Goal: Task Accomplishment & Management: Manage account settings

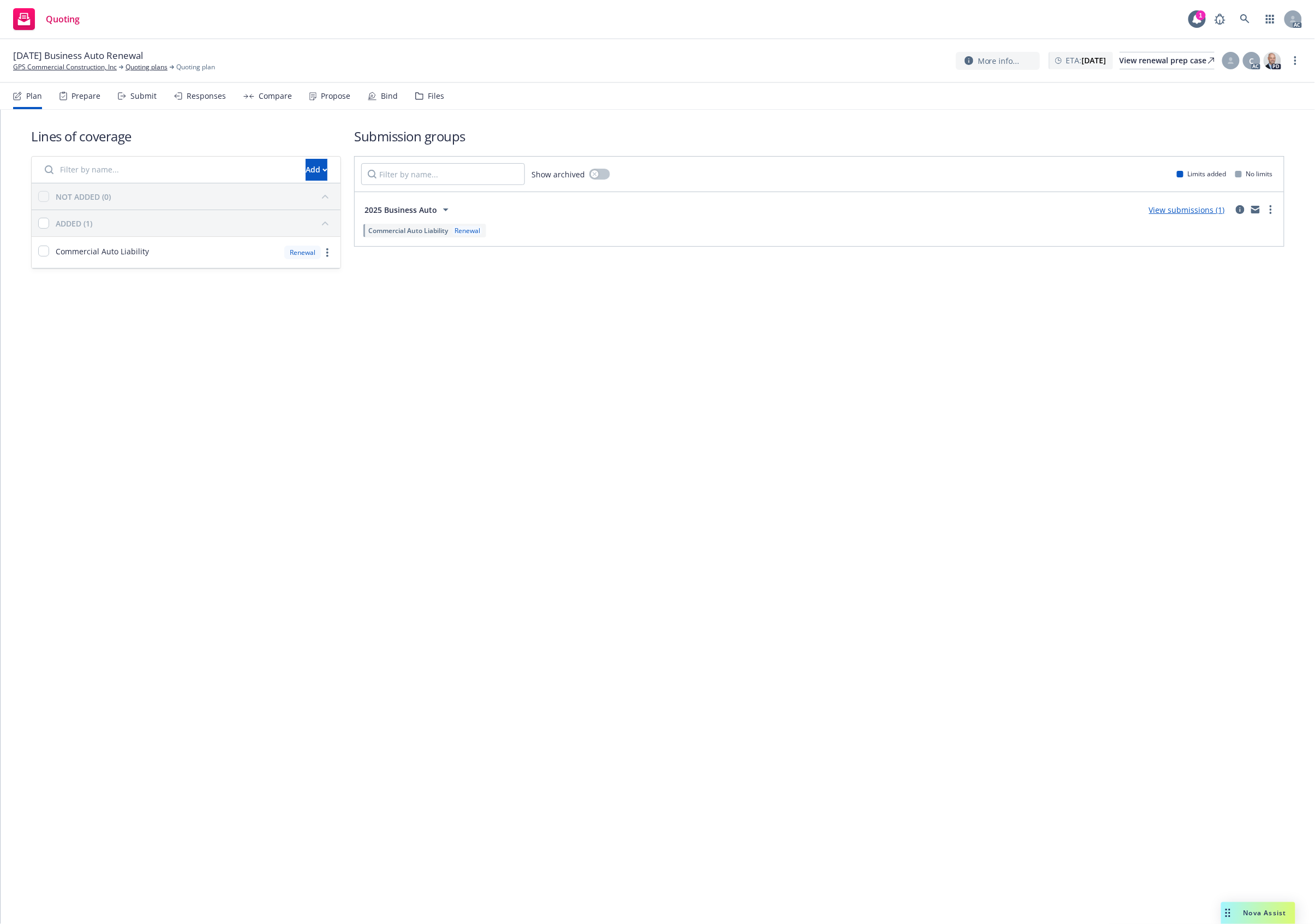
drag, startPoint x: 834, startPoint y: 379, endPoint x: 1215, endPoint y: 104, distance: 469.9
click at [892, 349] on div "Lines of coverage Add NOT ADDED (0) ADDED (1) Commercial Auto Liability Renewal…" at bounding box center [658, 518] width 1315 height 815
click at [682, 361] on div "Lines of coverage Add NOT ADDED (0) ADDED (1) Commercial Auto Liability Renewal…" at bounding box center [658, 518] width 1315 height 815
drag, startPoint x: 433, startPoint y: 75, endPoint x: 426, endPoint y: 95, distance: 21.2
click at [433, 80] on div "11/21/25 Business Auto Renewal GPS Commercial Construction, Inc Quoting plans Q…" at bounding box center [657, 61] width 1315 height 44
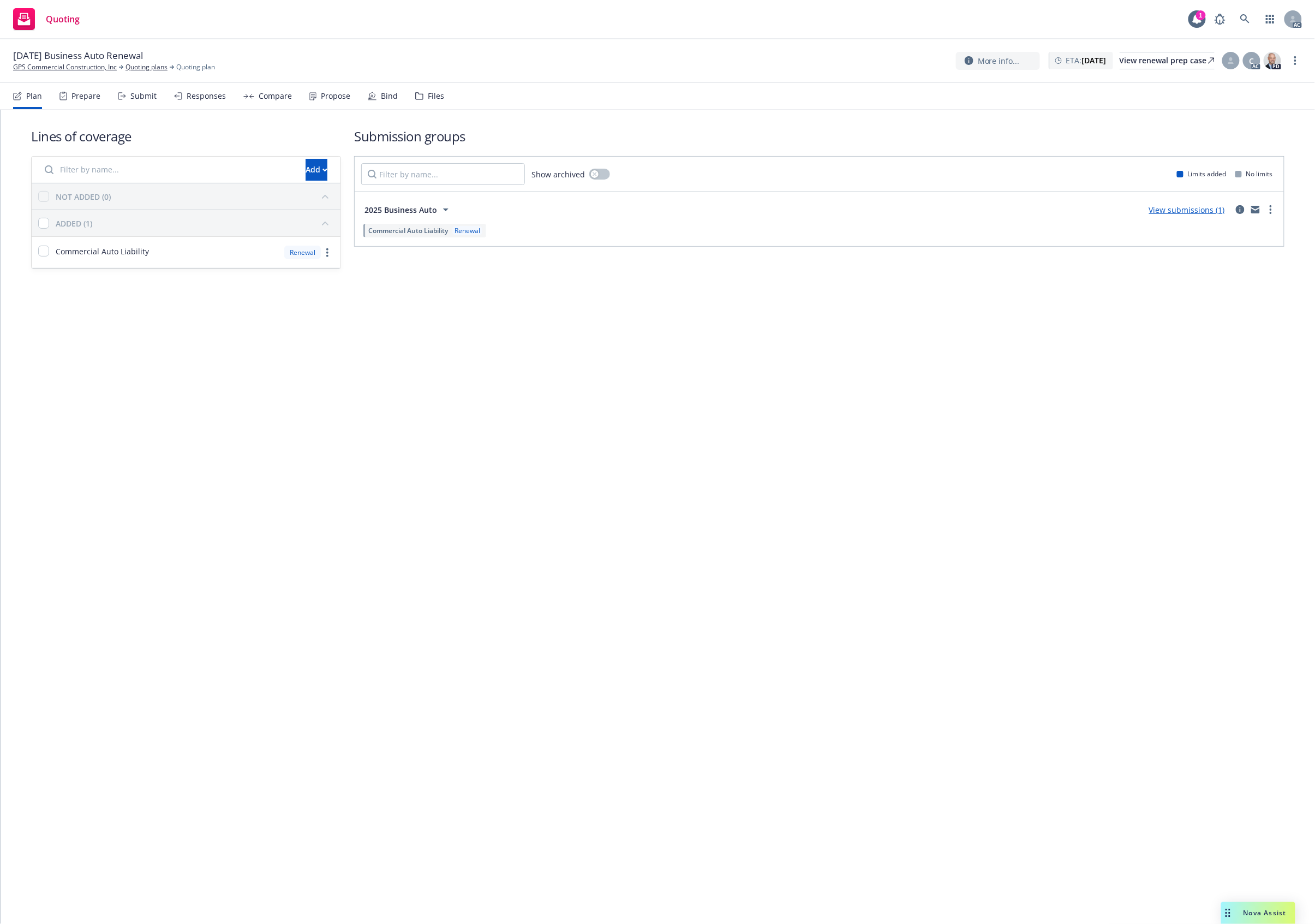
click at [428, 101] on div "Files" at bounding box center [436, 96] width 16 height 9
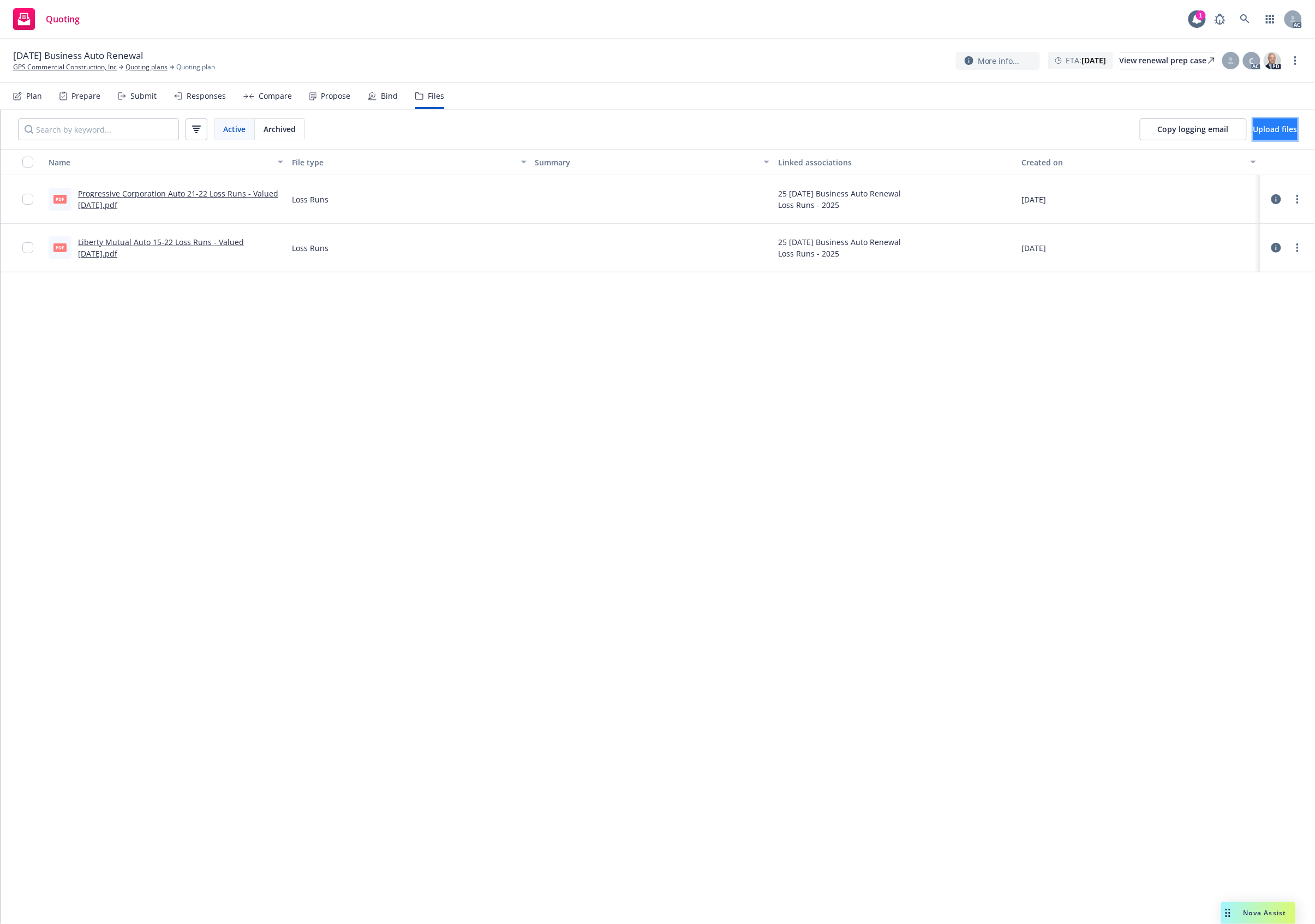
click at [1260, 129] on span "Upload files" at bounding box center [1275, 128] width 45 height 10
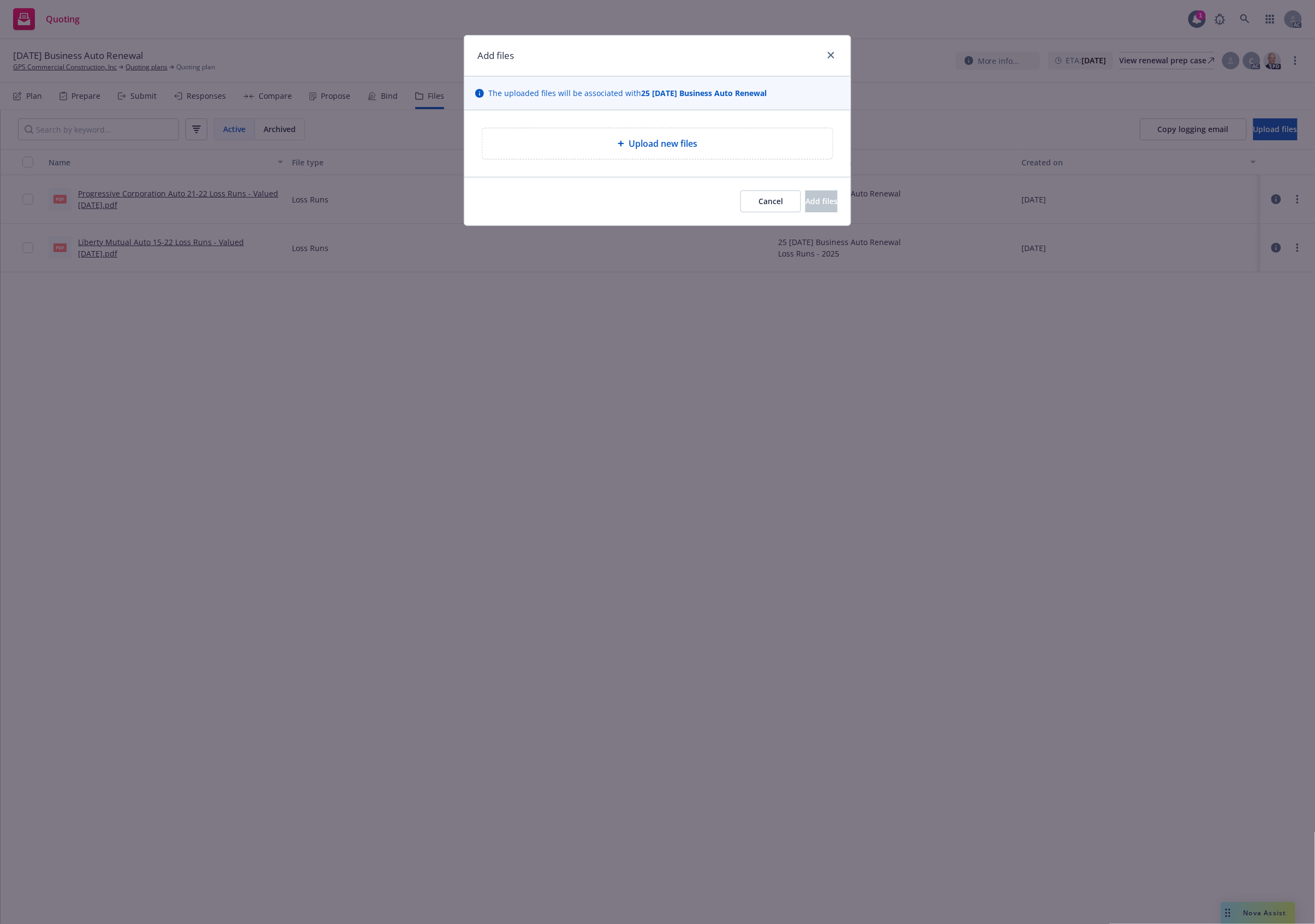
click at [700, 146] on div "Upload new files" at bounding box center [657, 143] width 333 height 13
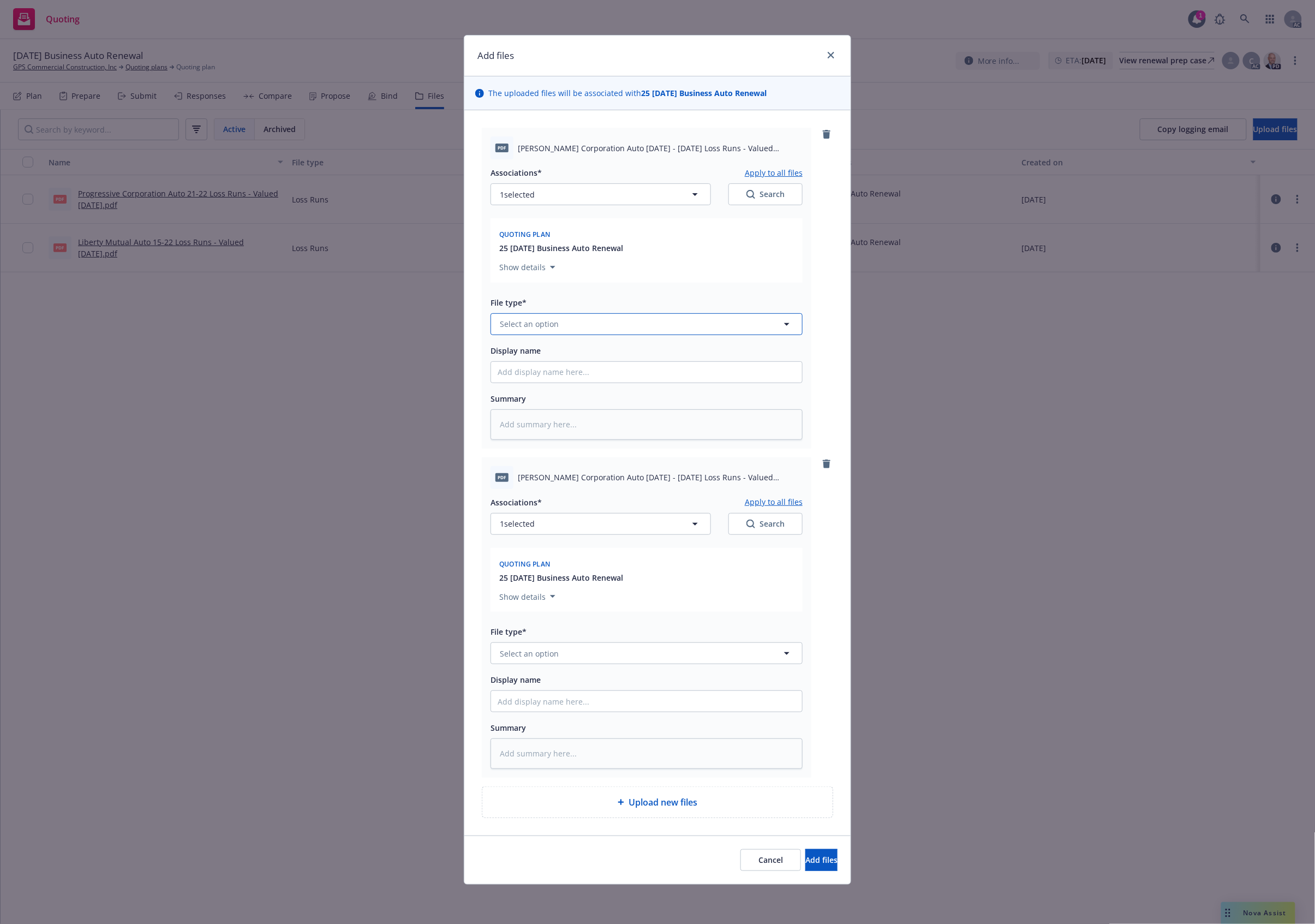
click at [559, 327] on button "Select an option" at bounding box center [647, 324] width 312 height 22
type input "`"
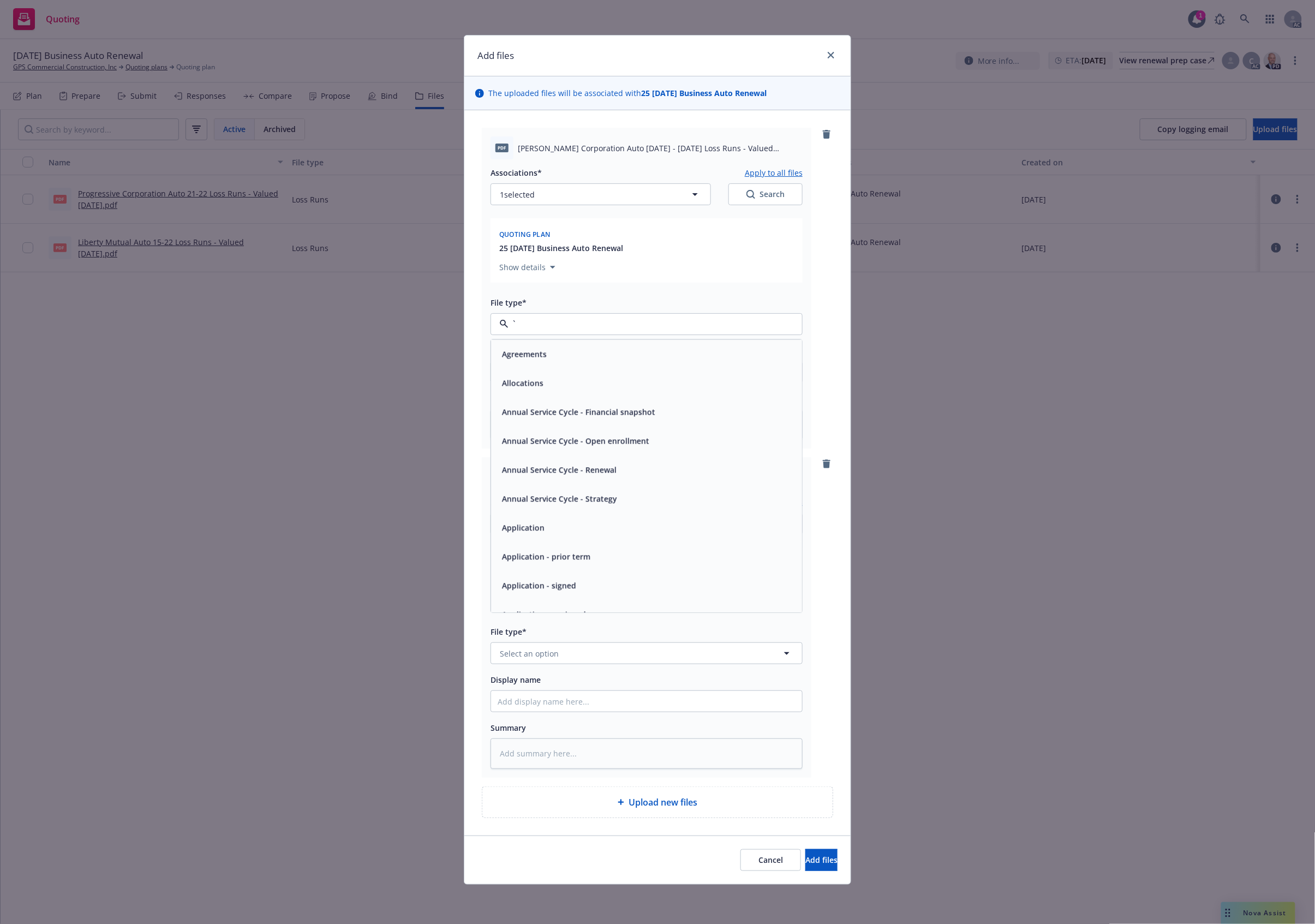
type textarea "x"
paste input "Loss Runs"
type input "Loss Runs"
click at [524, 352] on span "Loss Runs" at bounding box center [521, 354] width 38 height 11
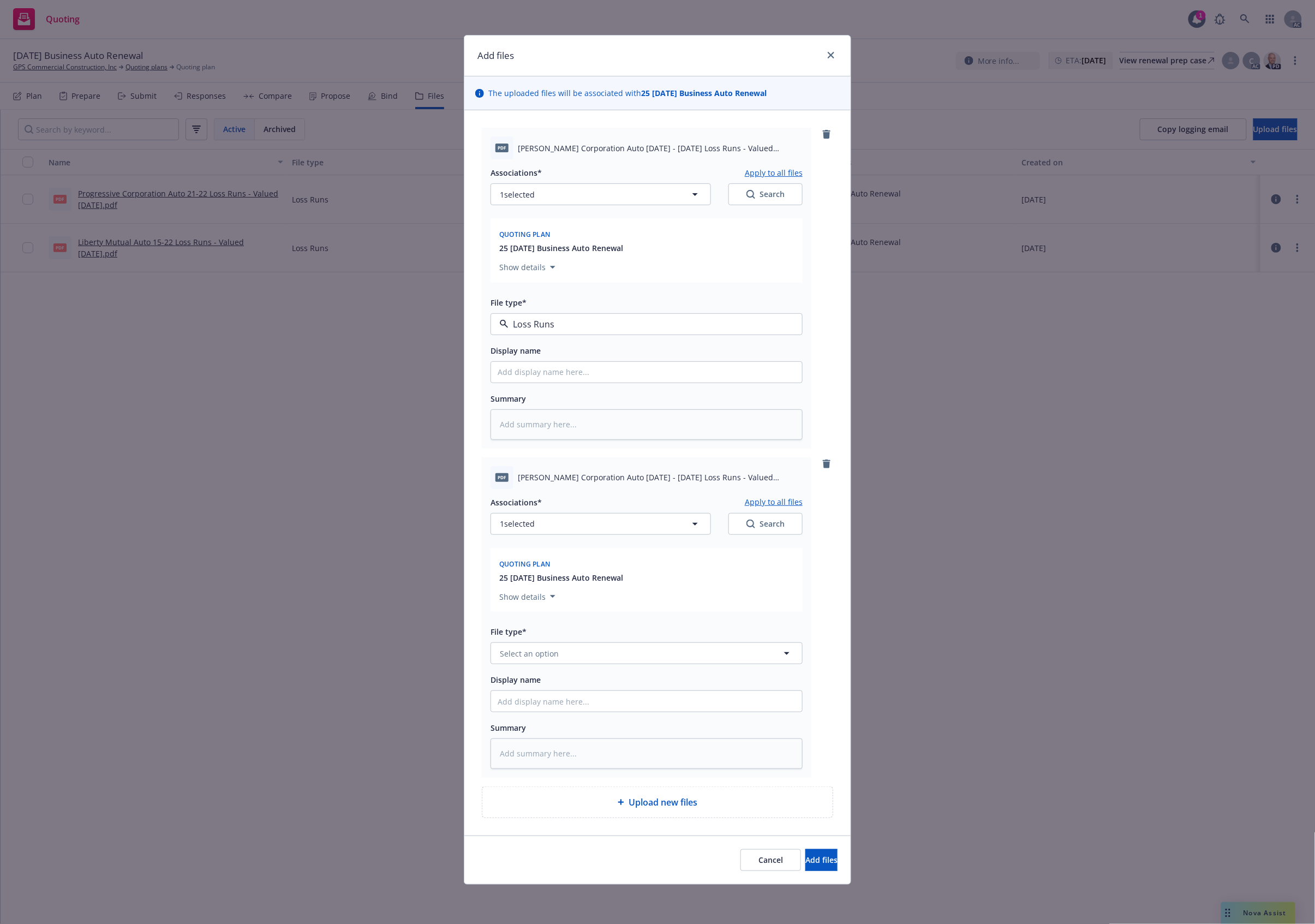
type textarea "x"
click at [512, 648] on button "Select an option" at bounding box center [647, 653] width 312 height 22
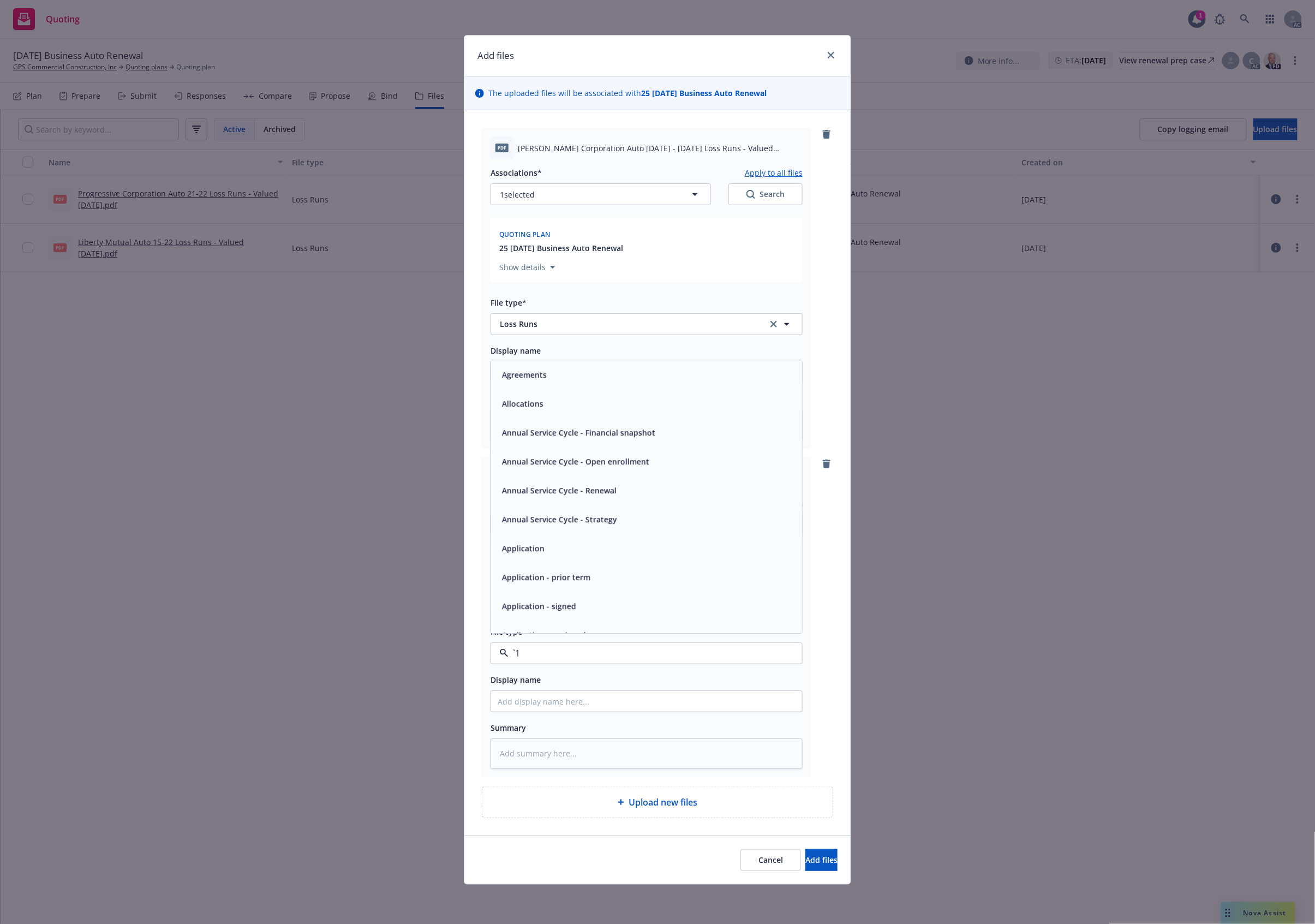
paste input "Loss Runs"
type input "Loss Runs"
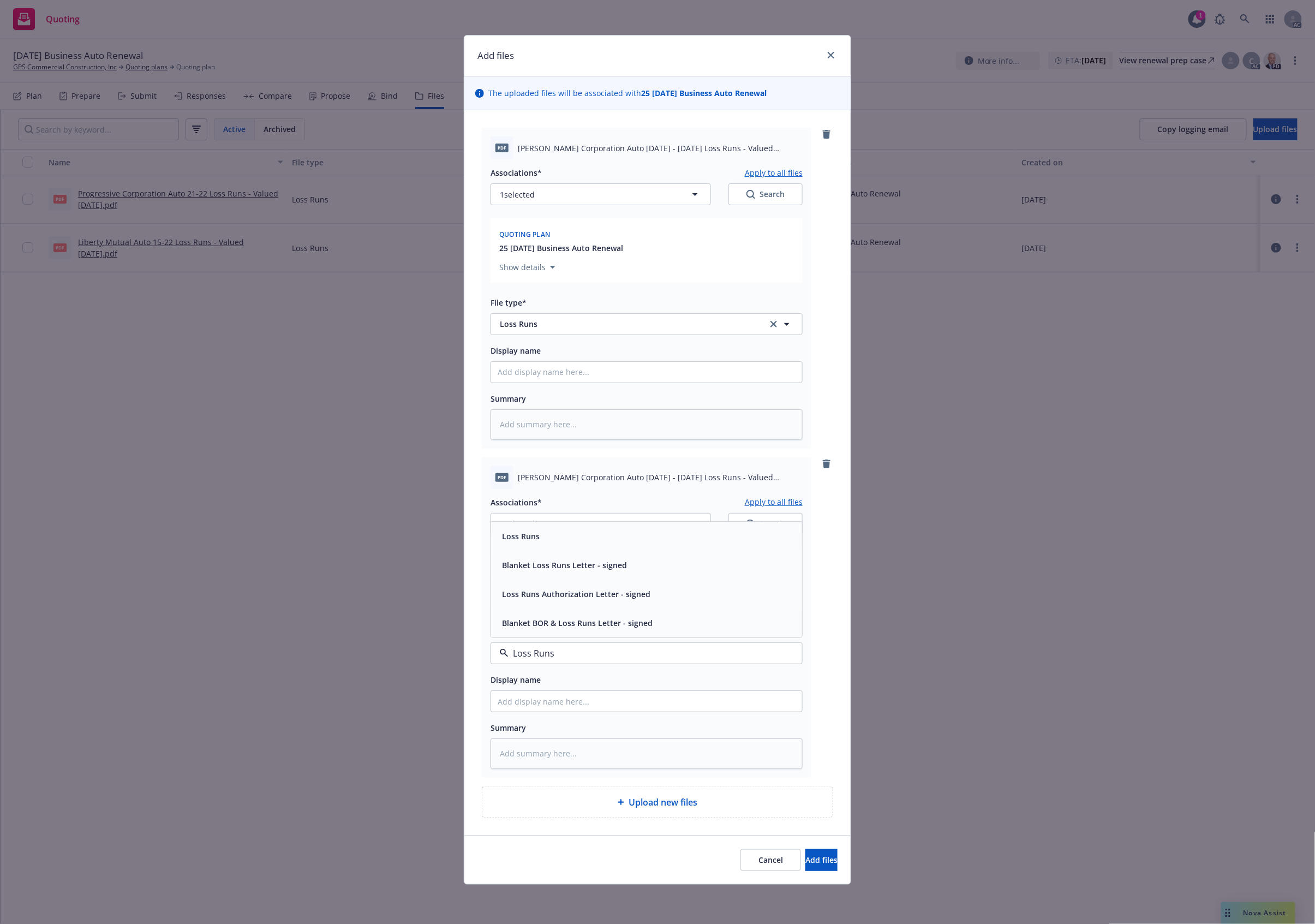
drag, startPoint x: 542, startPoint y: 532, endPoint x: 586, endPoint y: 527, distance: 44.3
click at [542, 532] on div "Loss Runs" at bounding box center [647, 536] width 298 height 16
click at [636, 520] on button "1 selected" at bounding box center [601, 523] width 220 height 22
type textarea "x"
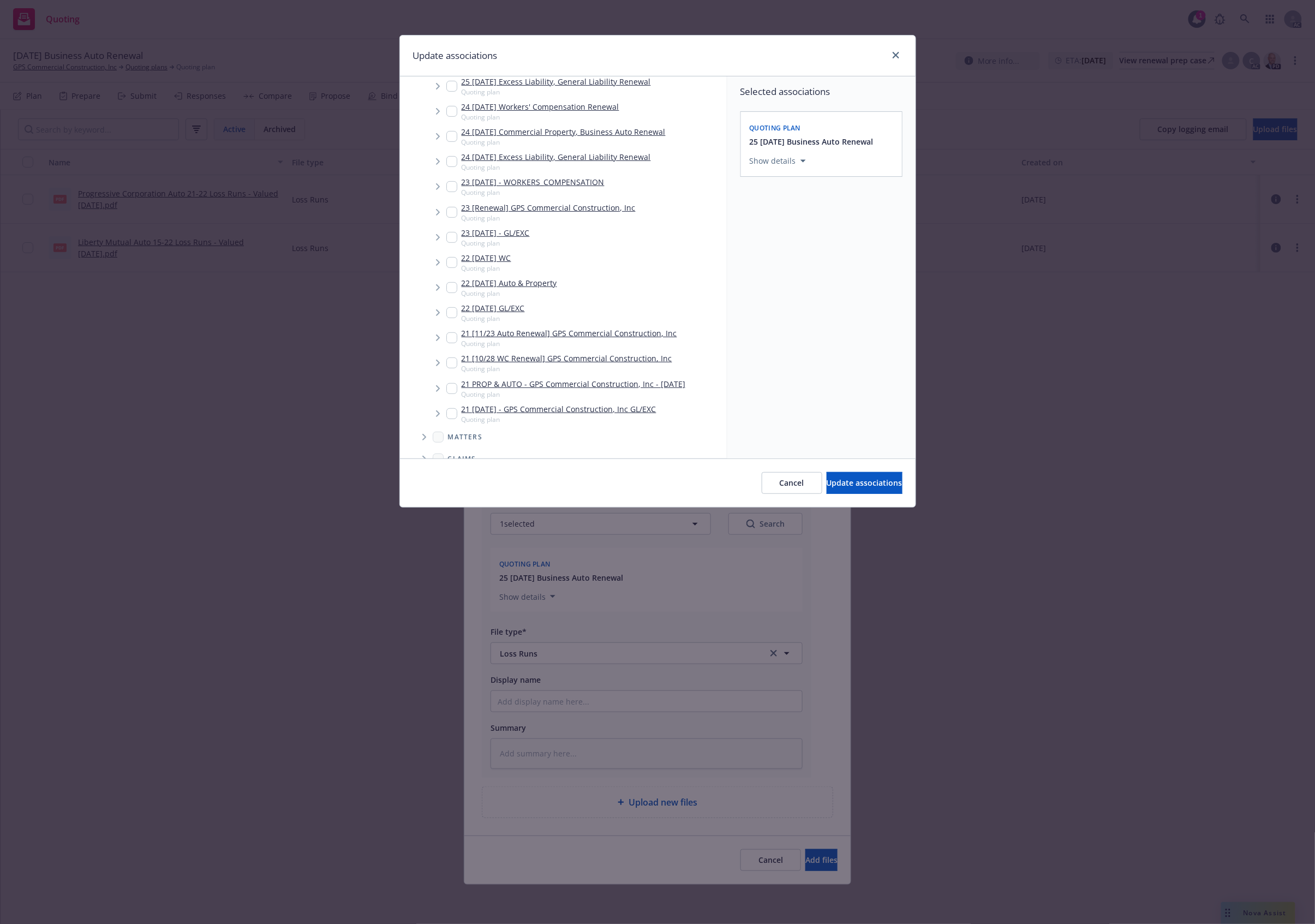
scroll to position [408, 0]
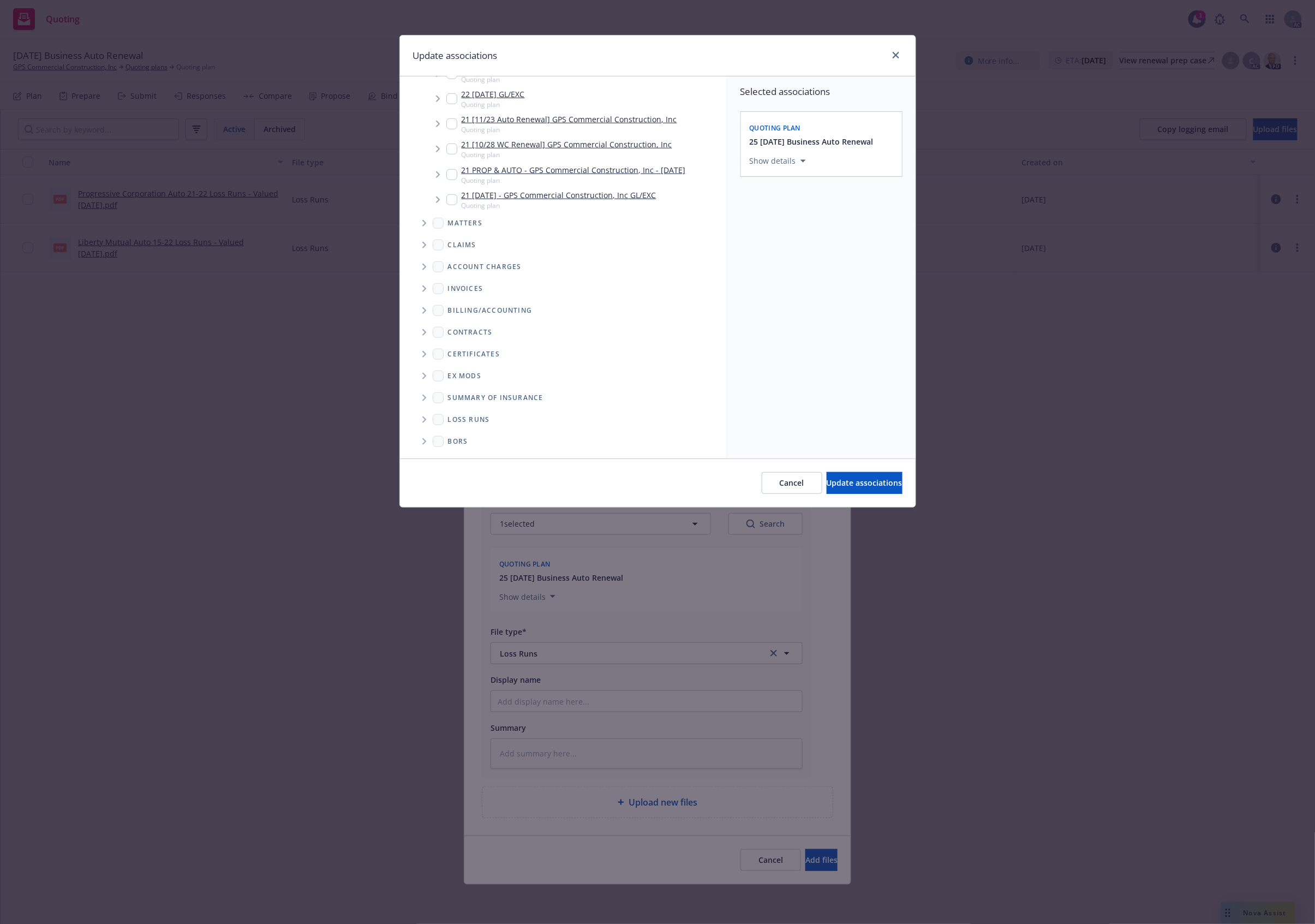
click at [418, 421] on span "Folder Tree Example" at bounding box center [423, 420] width 17 height 17
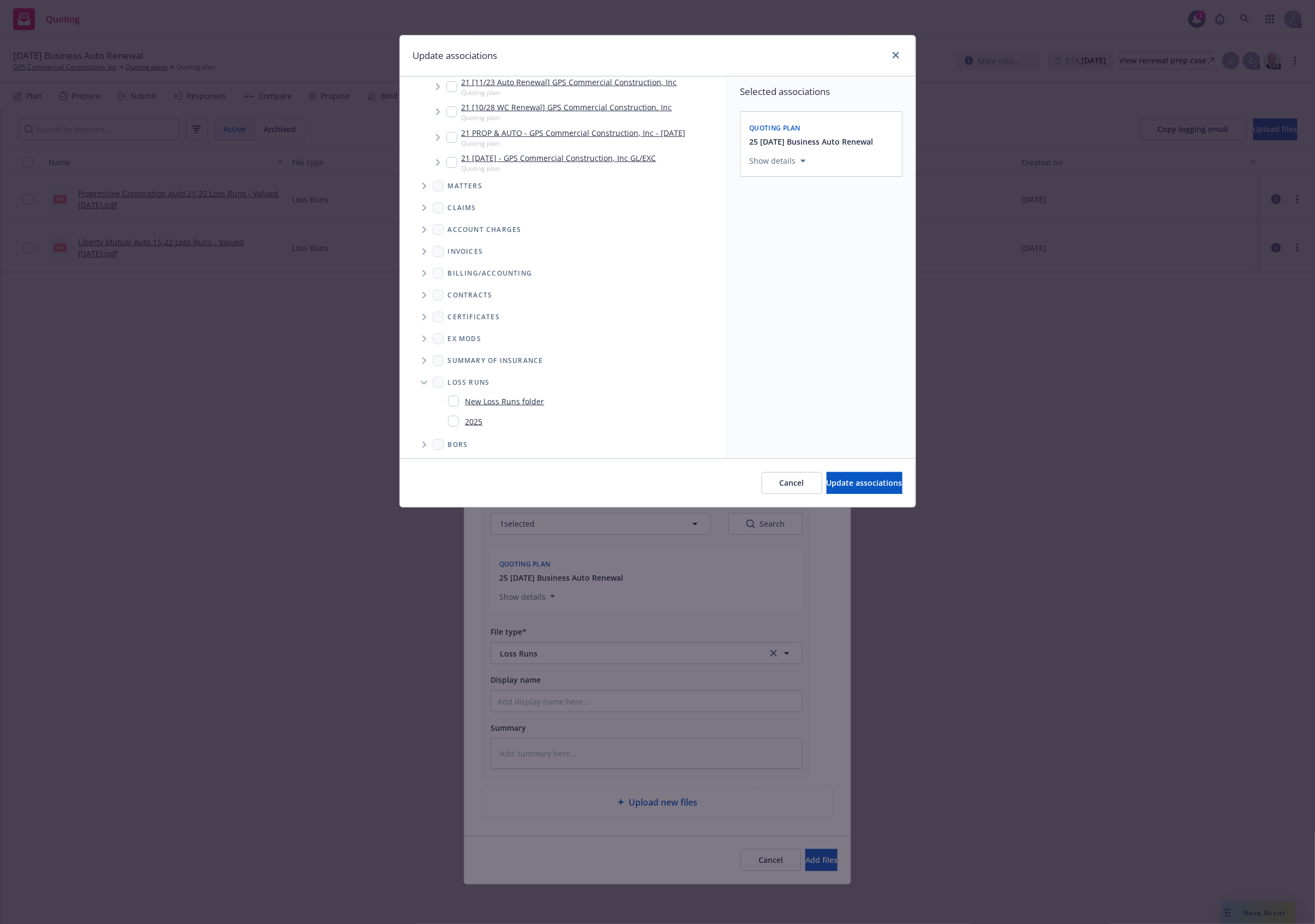
scroll to position [448, 0]
click at [467, 424] on link "2025" at bounding box center [474, 419] width 17 height 11
checkbox input "true"
click at [827, 483] on span "Update associations" at bounding box center [865, 482] width 76 height 10
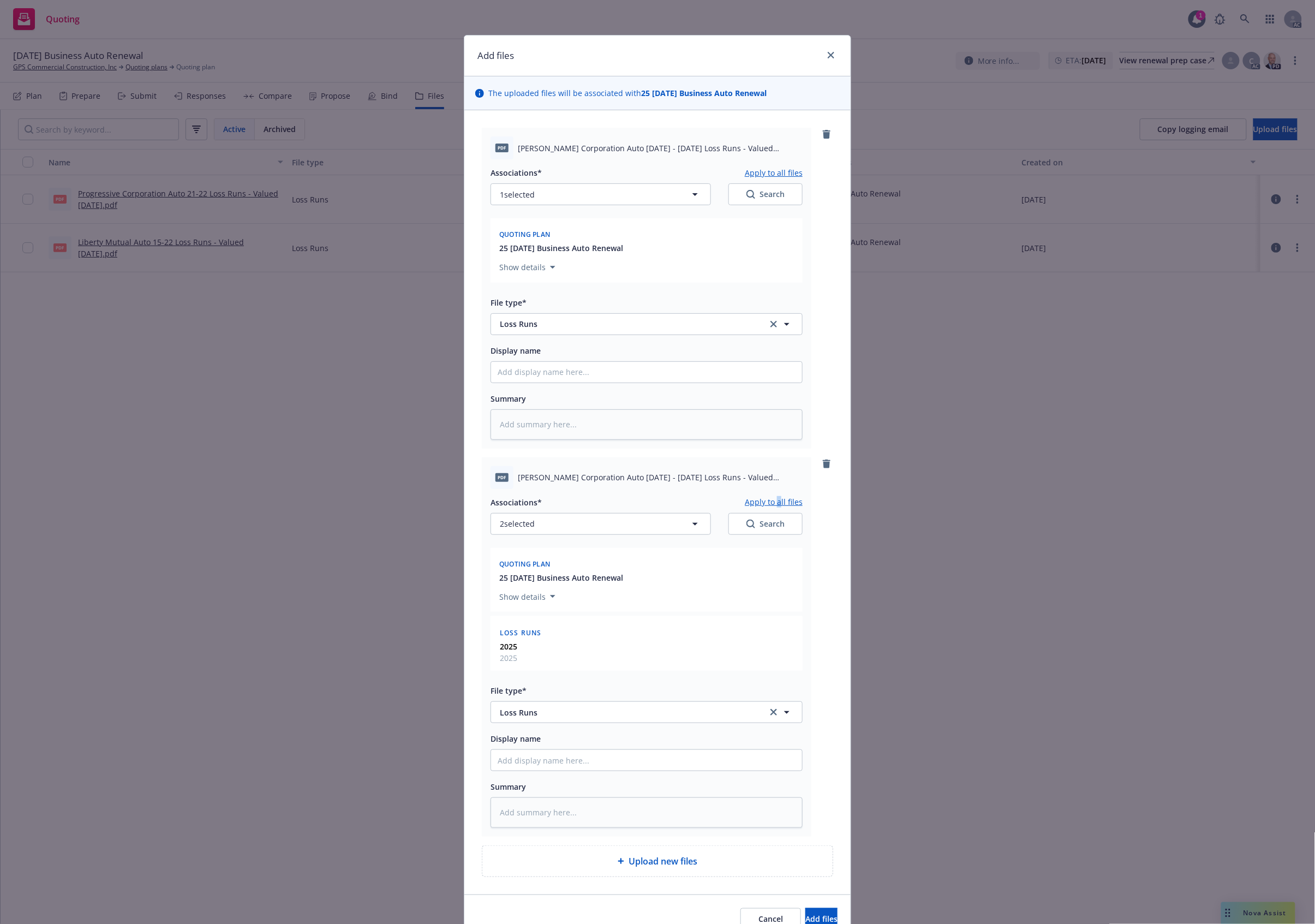
click at [776, 494] on div "Associations* Apply to all files 2 selected Search Quoting plan 25 11/21/25 Bus…" at bounding box center [647, 658] width 312 height 339
click at [776, 497] on button "Apply to all files" at bounding box center [774, 502] width 58 height 13
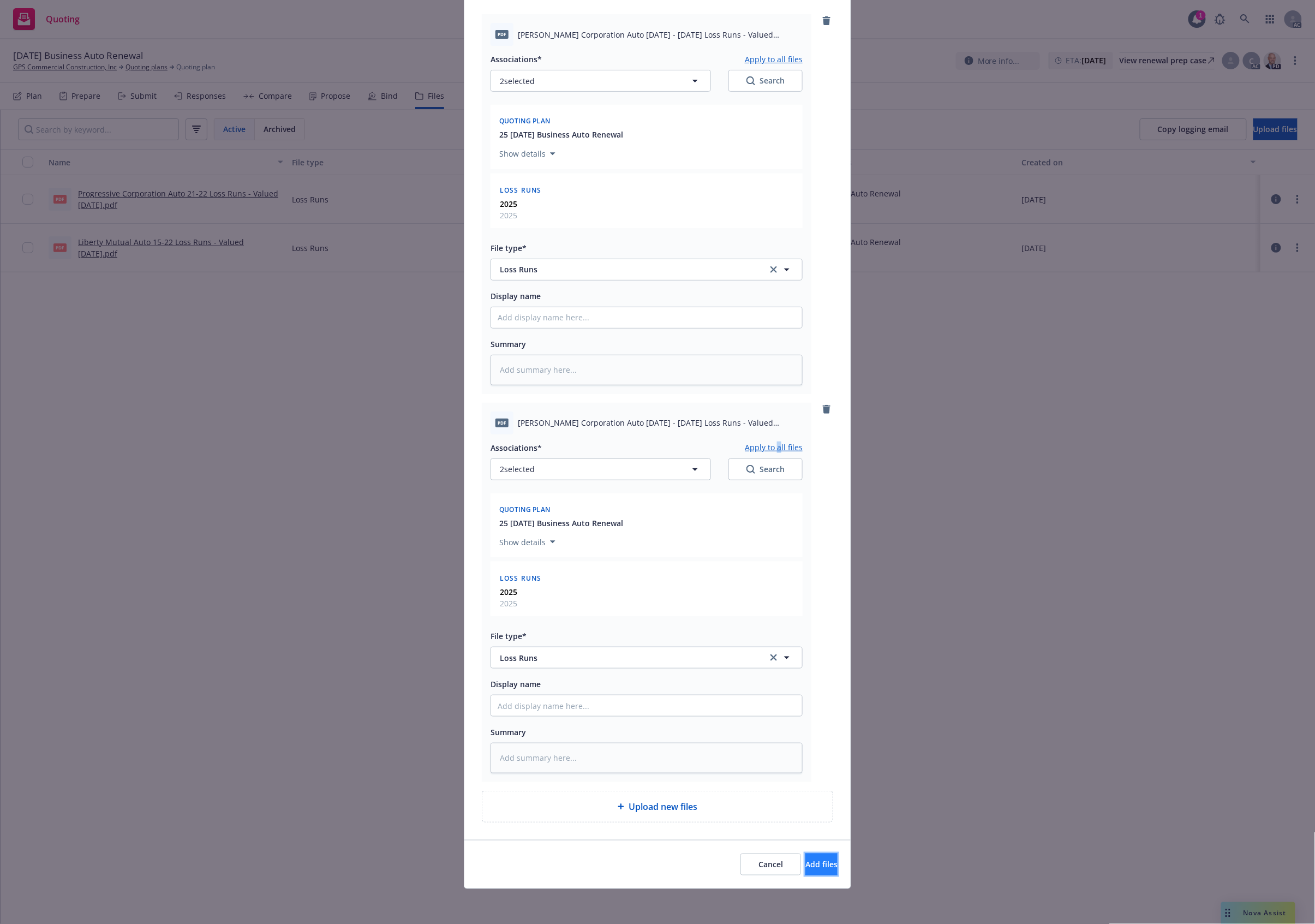
click at [808, 863] on span "Add files" at bounding box center [822, 864] width 32 height 10
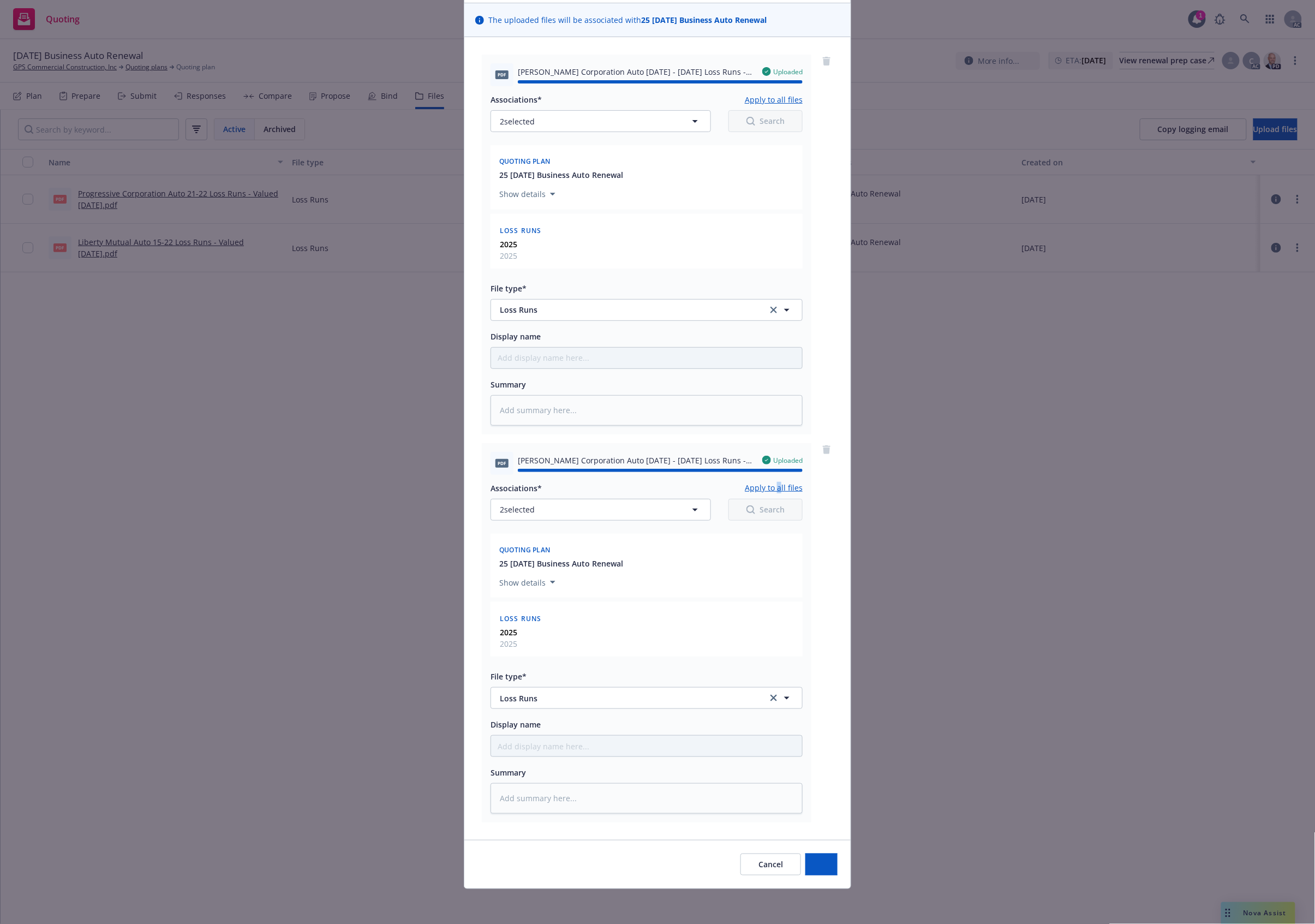
type textarea "x"
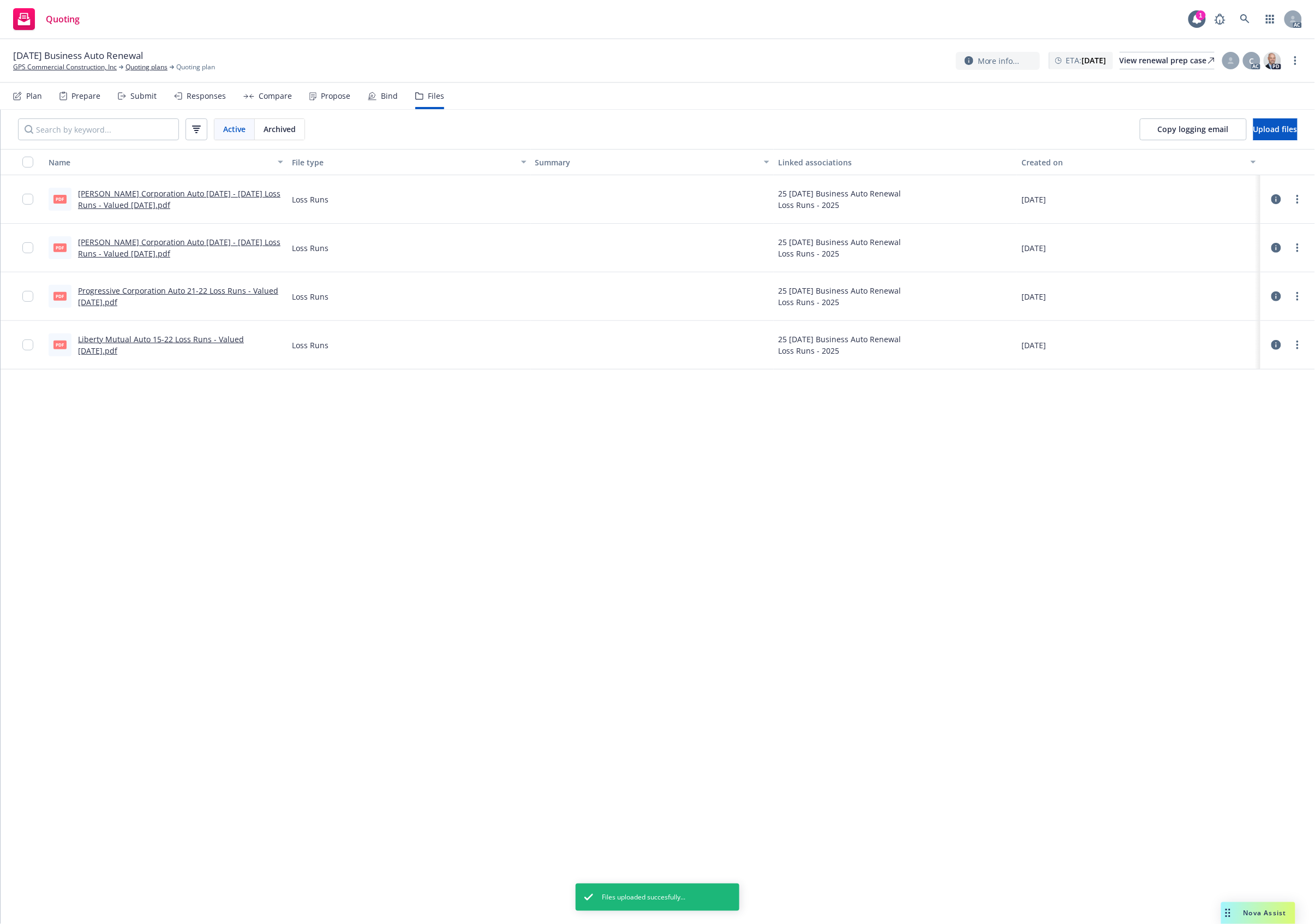
drag, startPoint x: 537, startPoint y: 552, endPoint x: 468, endPoint y: 241, distance: 318.6
click at [523, 532] on div "Name File type Summary Linked associations Created on pdf Kemper Corporation Au…" at bounding box center [658, 537] width 1315 height 775
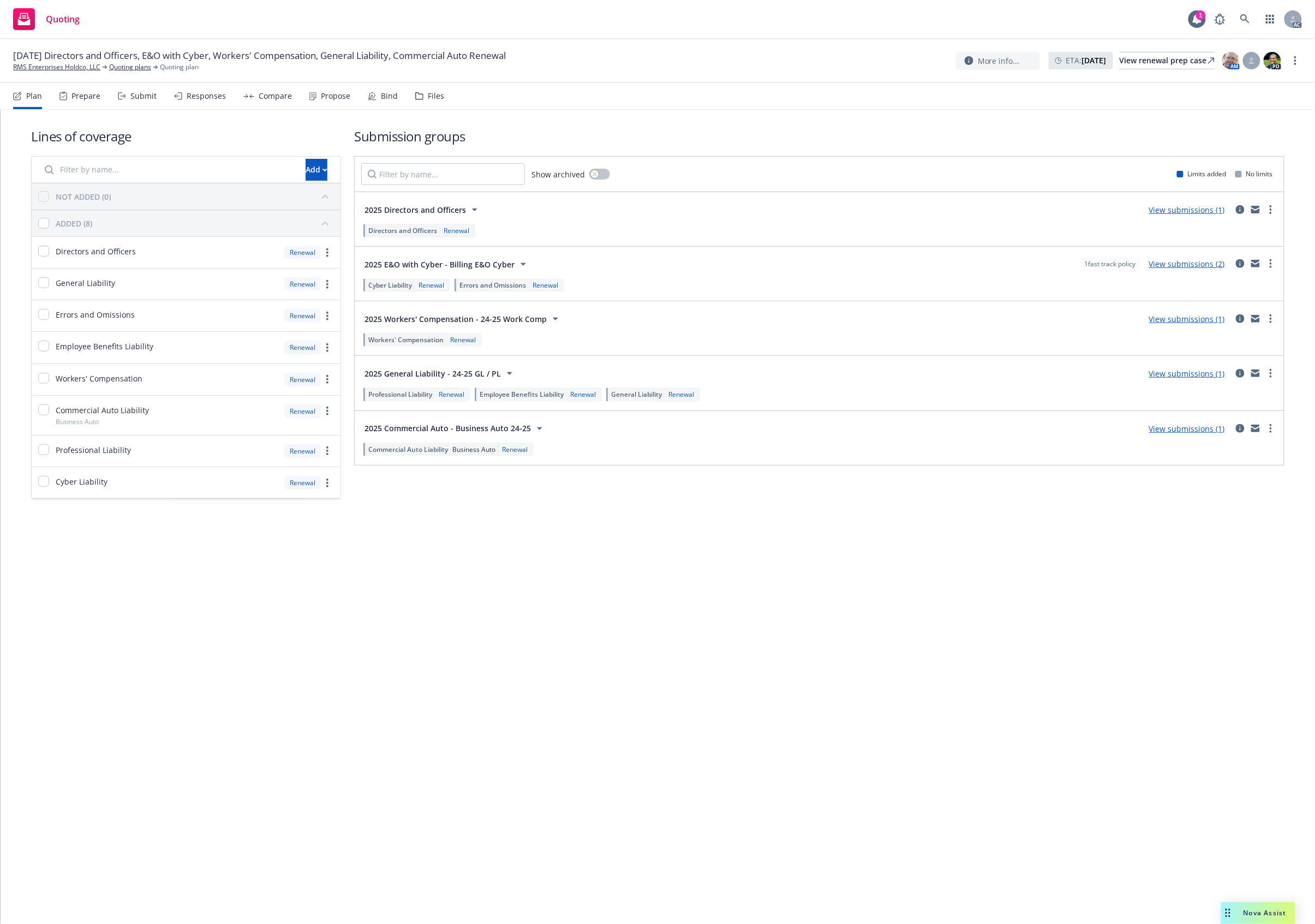
click at [423, 98] on div "Files" at bounding box center [429, 96] width 28 height 27
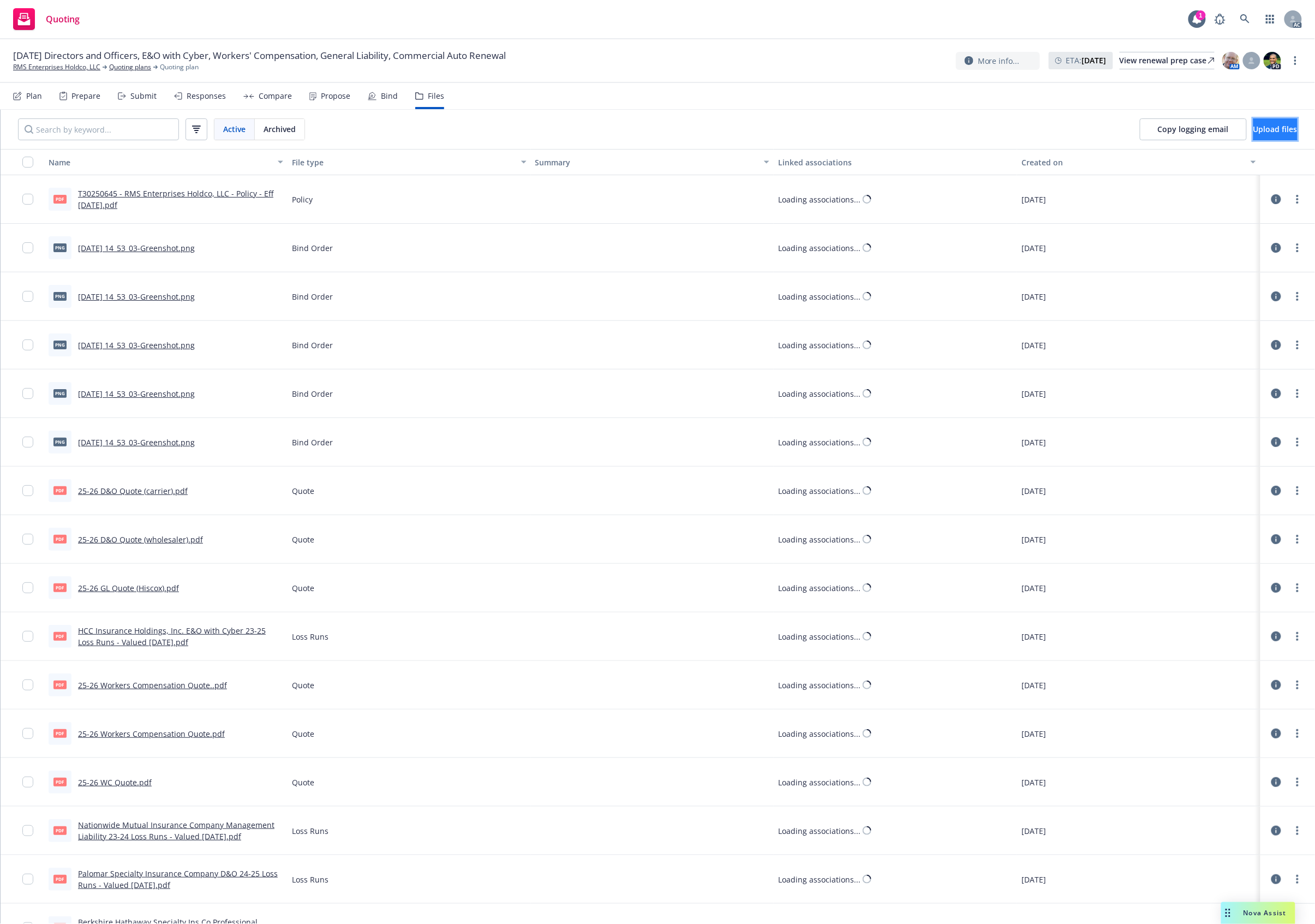
click at [1267, 119] on button "Upload files" at bounding box center [1275, 129] width 45 height 22
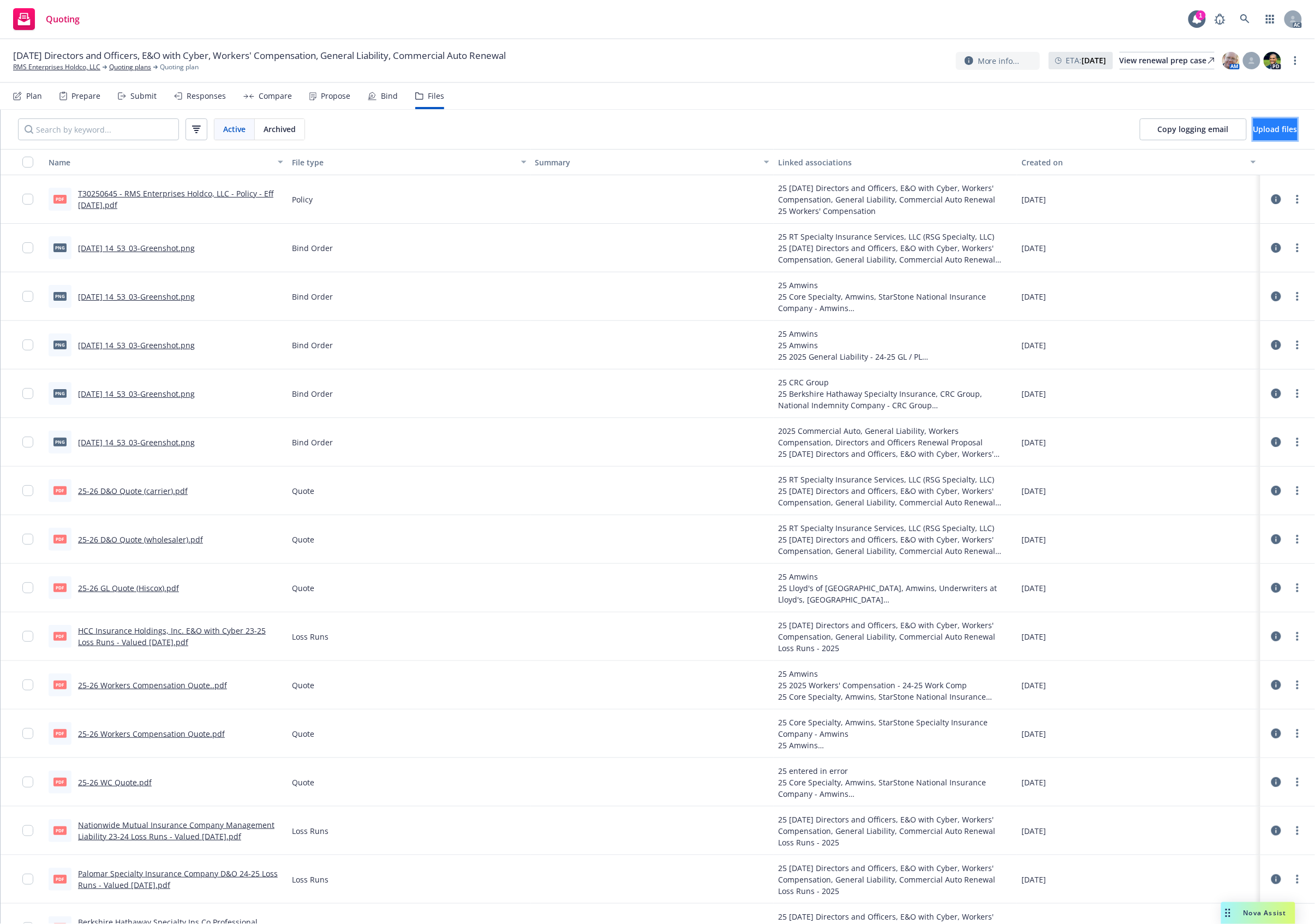
click at [1280, 124] on button "Upload files" at bounding box center [1275, 129] width 45 height 22
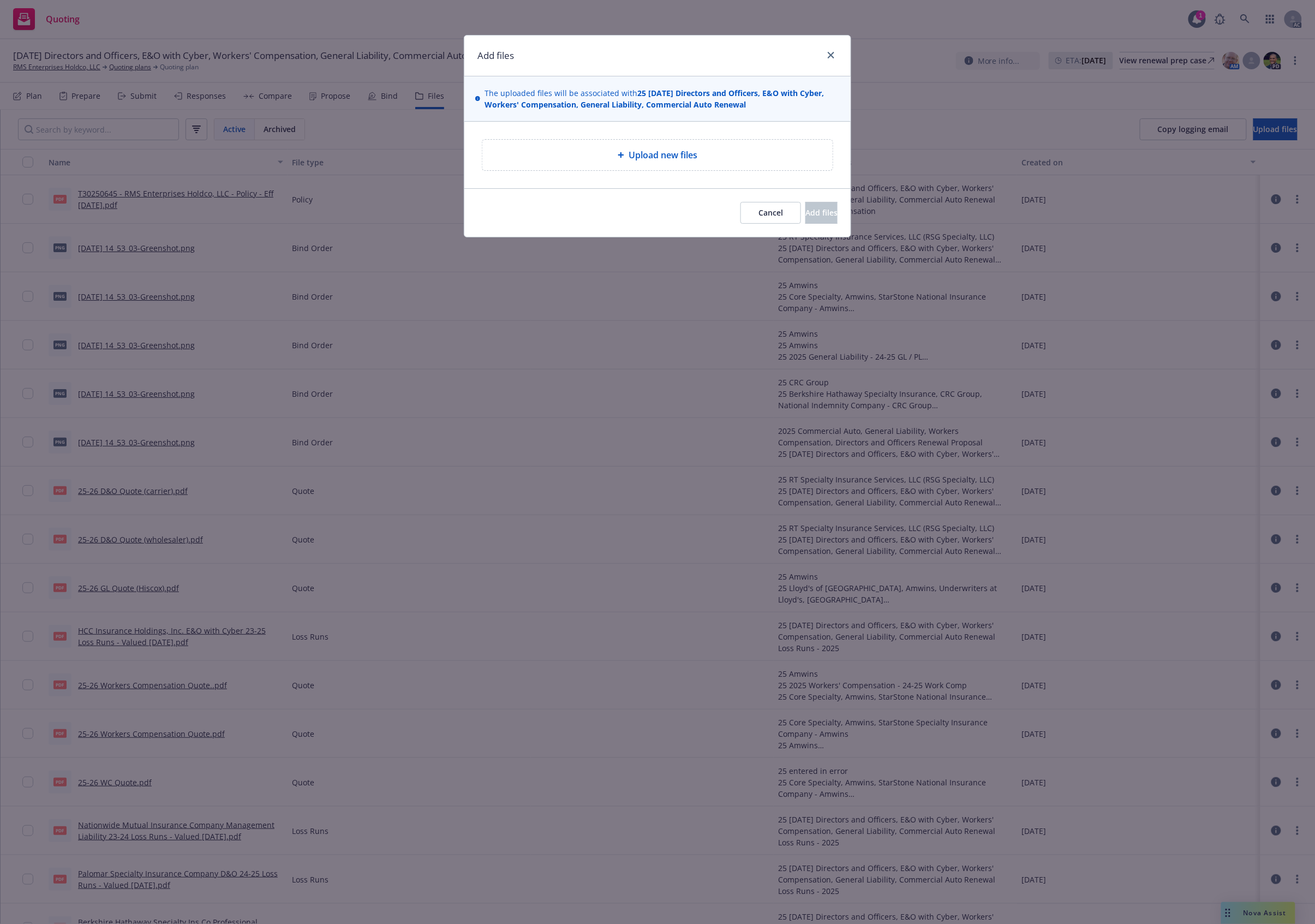
click at [592, 154] on div "Upload new files" at bounding box center [657, 155] width 333 height 13
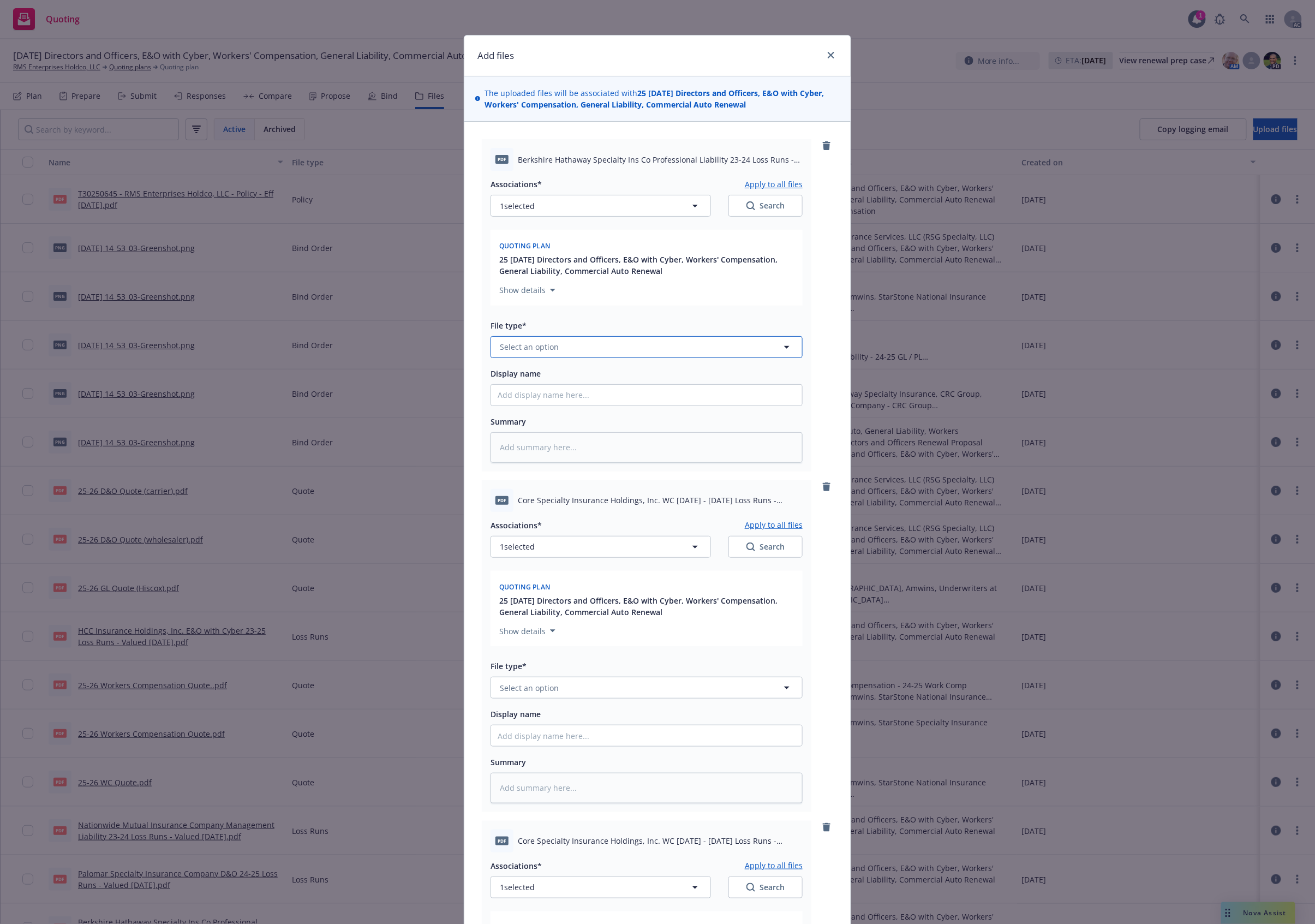
click at [531, 340] on button "Select an option" at bounding box center [647, 347] width 312 height 22
type input "`"
type textarea "x"
paste input "Loss Runs"
type input "Loss Runs"
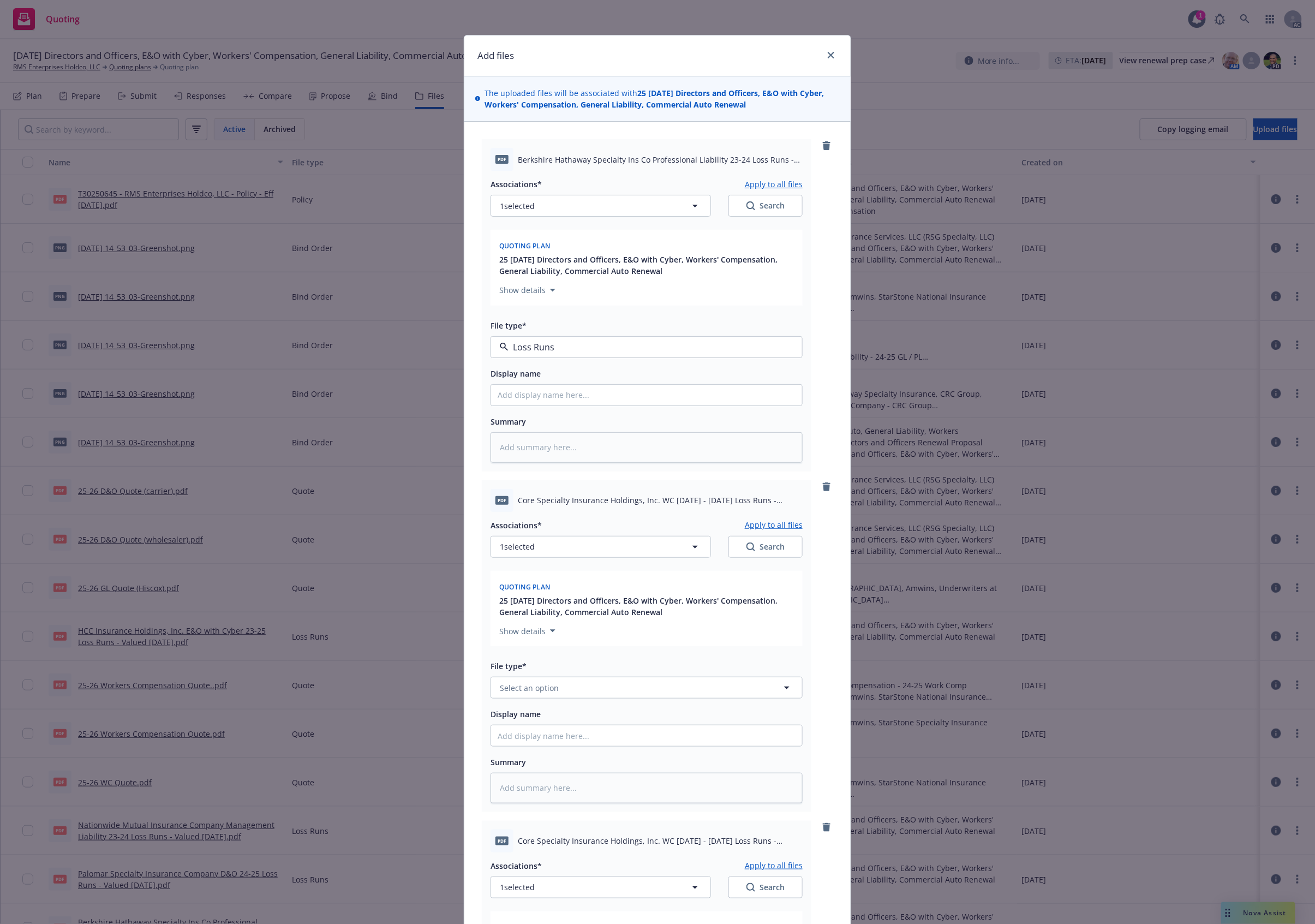
drag, startPoint x: 527, startPoint y: 363, endPoint x: 527, endPoint y: 369, distance: 6.0
click at [527, 365] on div "Loss Runs Blanket Loss Runs Letter - signed Loss Runs Authorization Letter - si…" at bounding box center [647, 421] width 312 height 117
drag, startPoint x: 526, startPoint y: 369, endPoint x: 531, endPoint y: 364, distance: 7.1
click at [526, 369] on div "Loss Runs" at bounding box center [647, 377] width 311 height 28
type textarea "x"
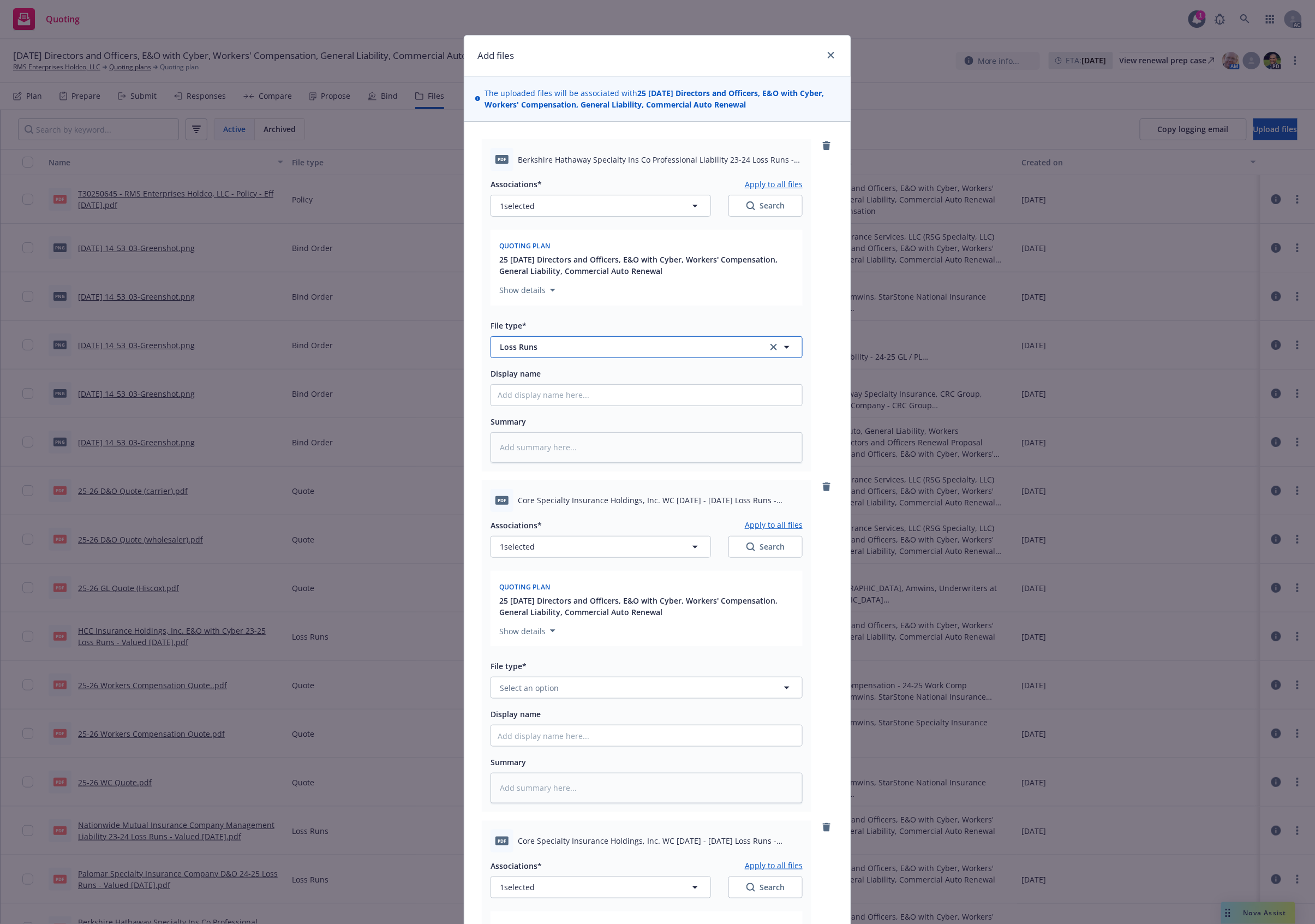
click at [549, 340] on button "Loss Runs" at bounding box center [647, 347] width 312 height 22
paste input "Loss Runs"
type input "Loss Runs"
drag, startPoint x: 547, startPoint y: 343, endPoint x: 452, endPoint y: 342, distance: 95.0
click at [451, 342] on div "Add files The uploaded files will be associated with 25 [DATE] Directors and Of…" at bounding box center [657, 462] width 1315 height 924
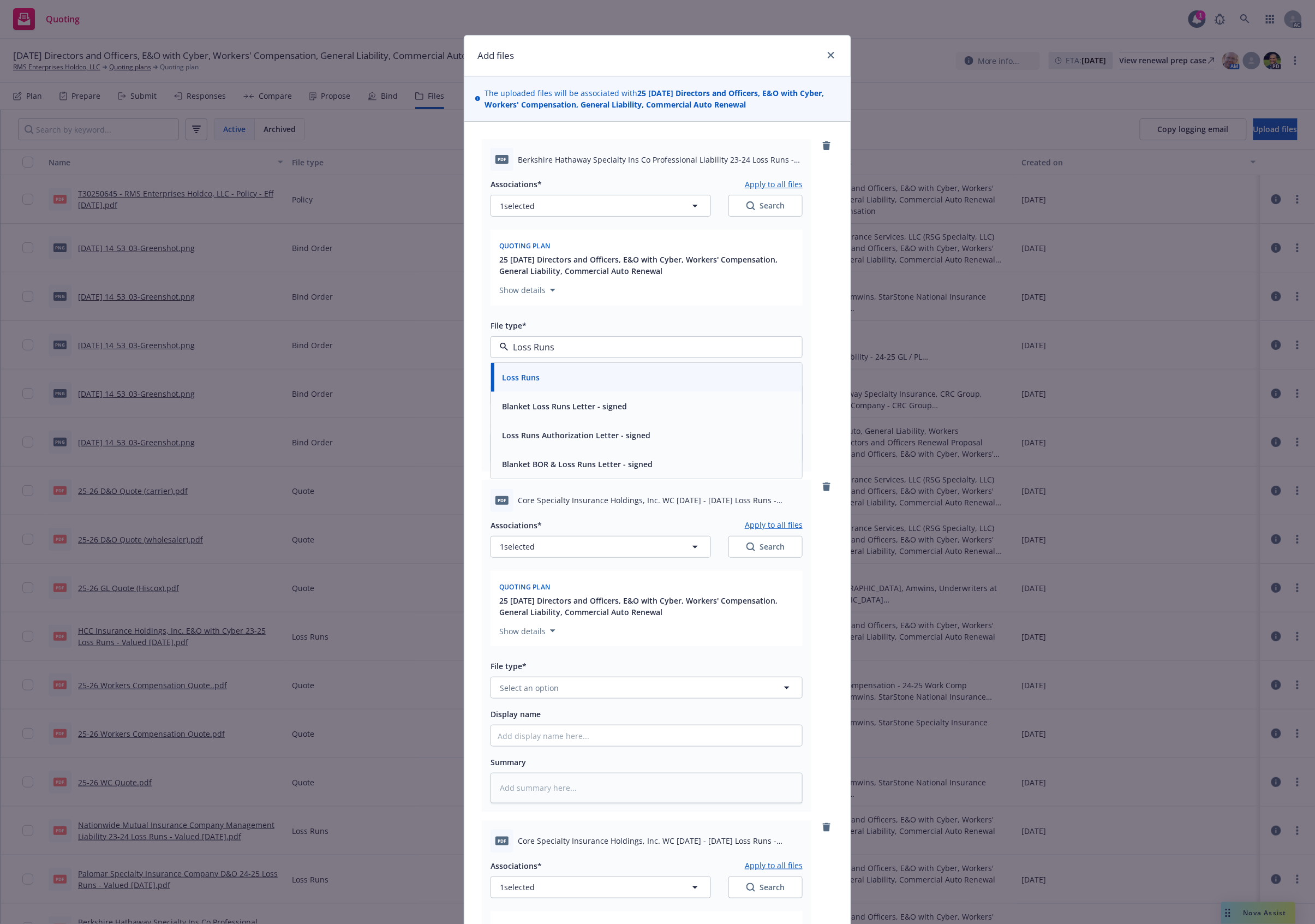
click at [523, 376] on span "Loss Runs" at bounding box center [521, 377] width 38 height 11
click at [524, 680] on button "Select an option" at bounding box center [647, 688] width 312 height 22
paste input "Loss Runs"
type input "Loss Runs"
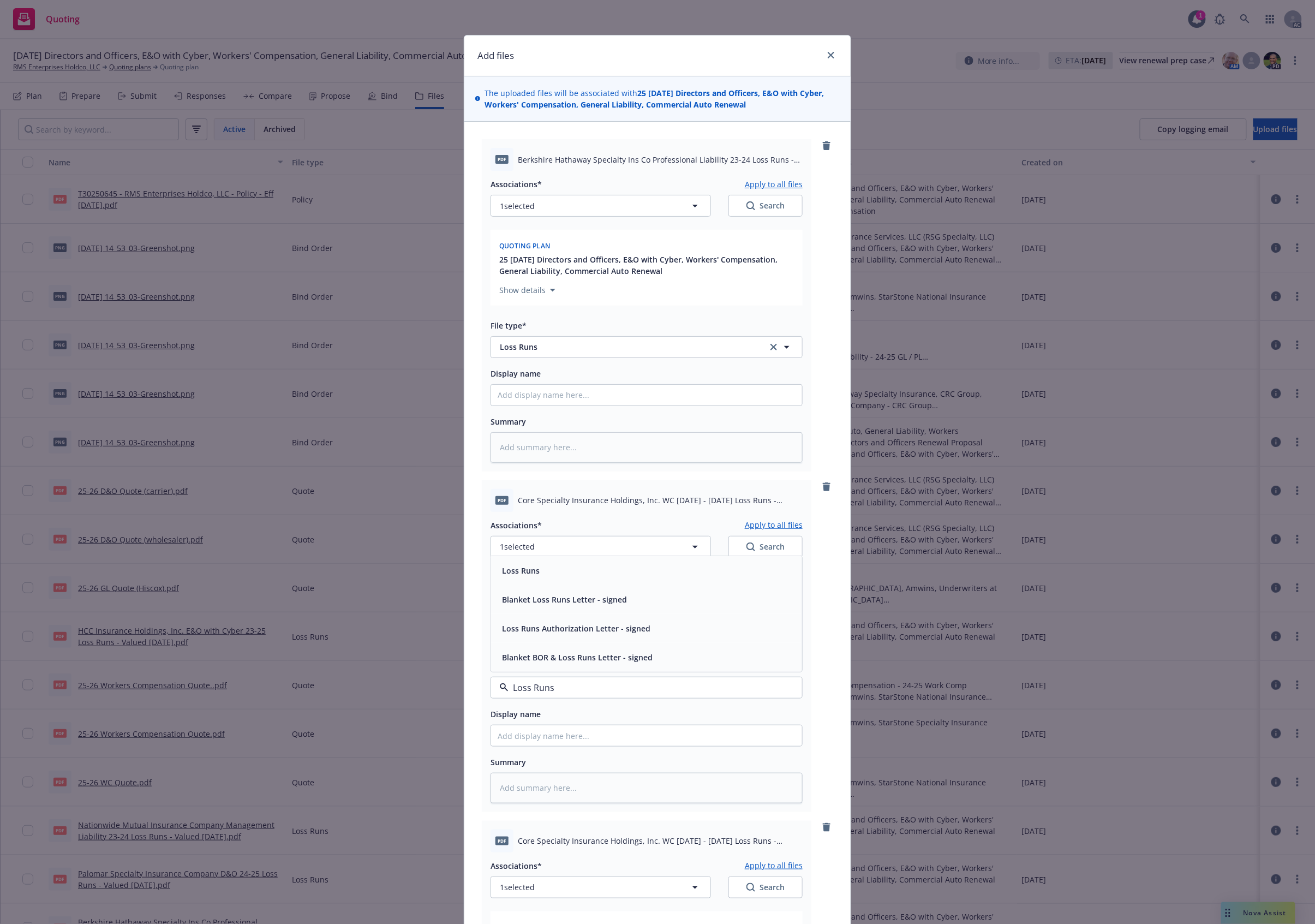
click at [535, 567] on div "Loss Runs" at bounding box center [519, 571] width 45 height 16
type textarea "x"
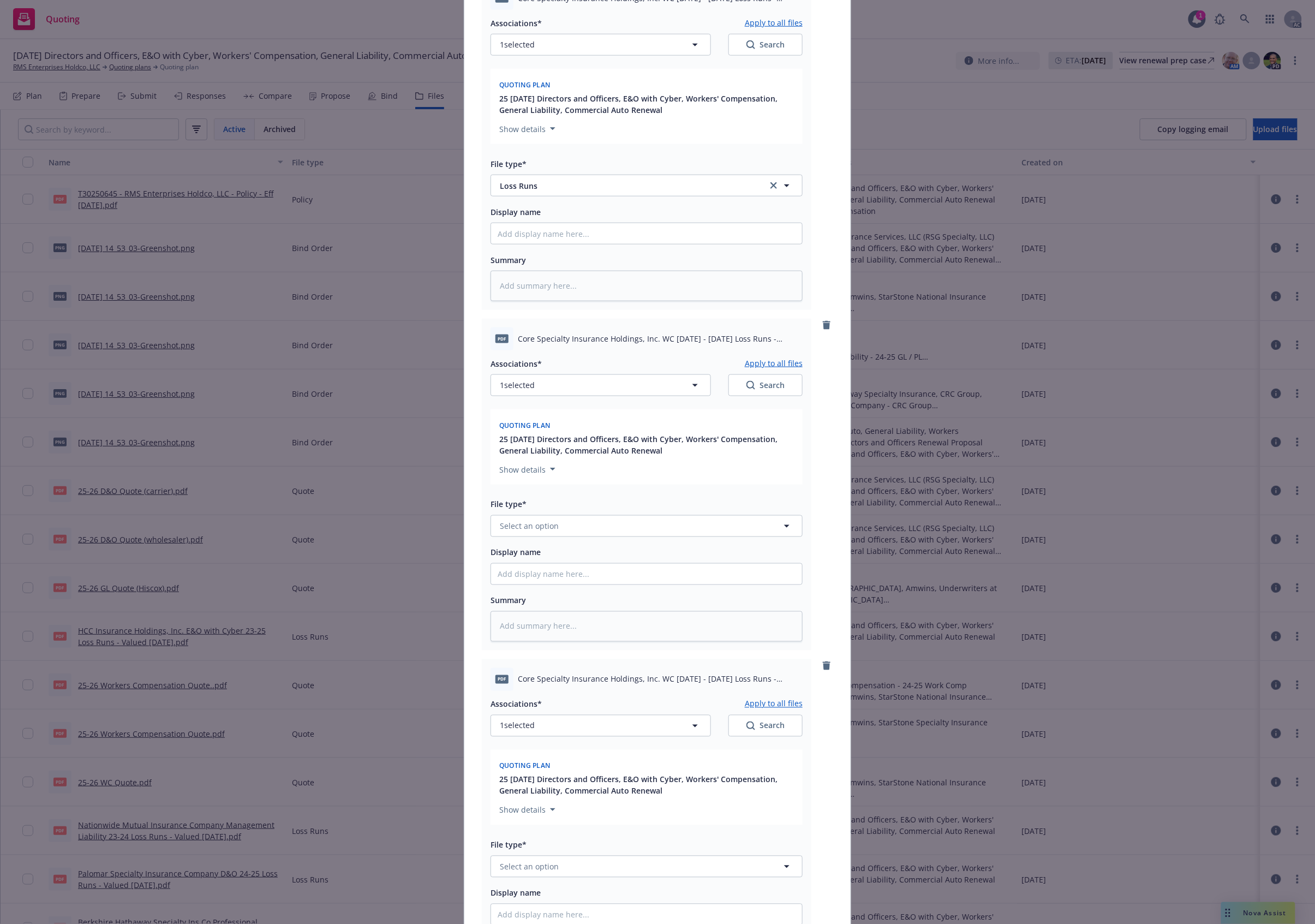
scroll to position [776, 0]
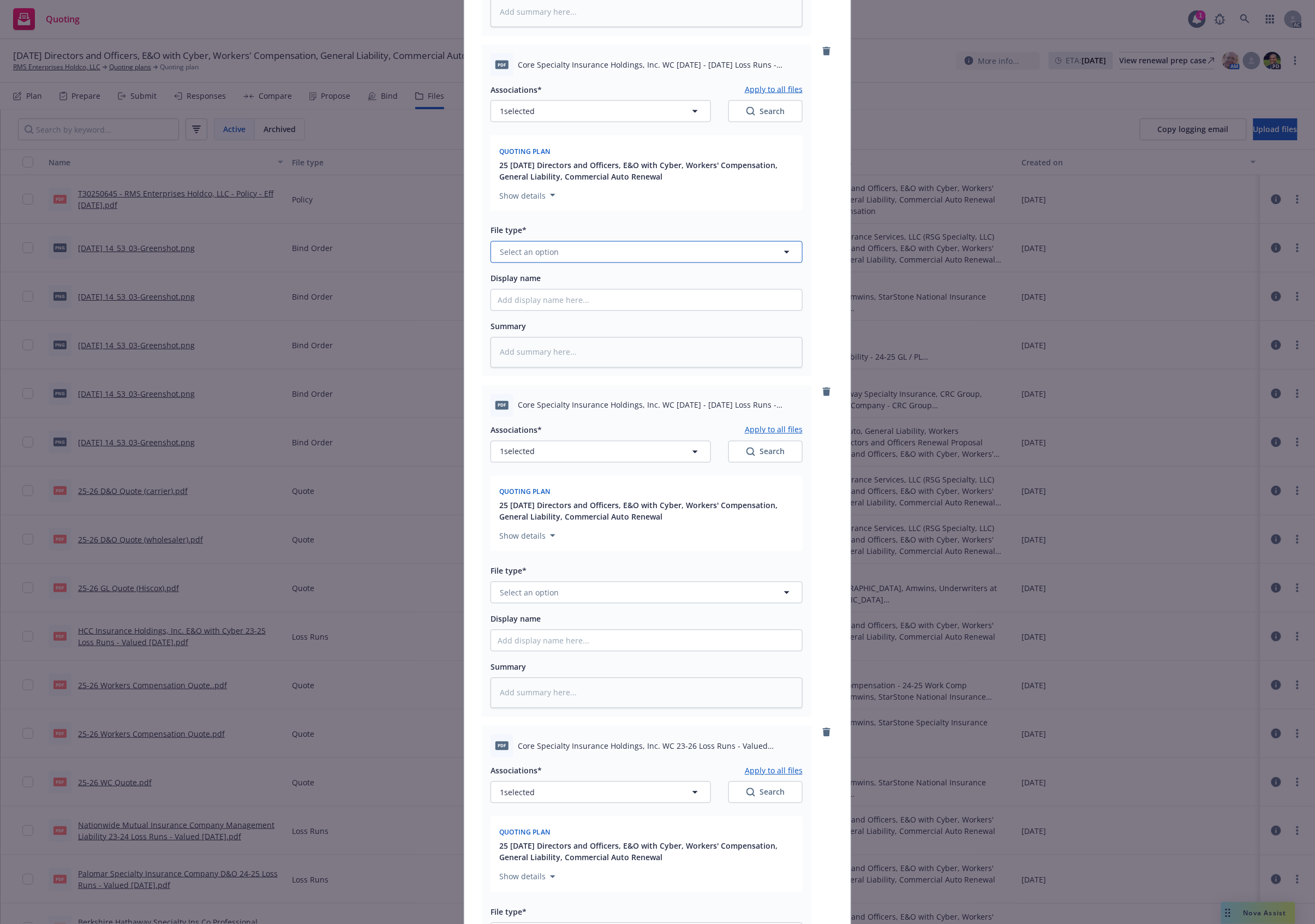
click at [536, 262] on button "Select an option" at bounding box center [647, 252] width 312 height 22
paste input "Loss Runs"
type input "Loss Runs"
click at [534, 295] on div "Loss Runs" at bounding box center [647, 282] width 311 height 28
type textarea "x"
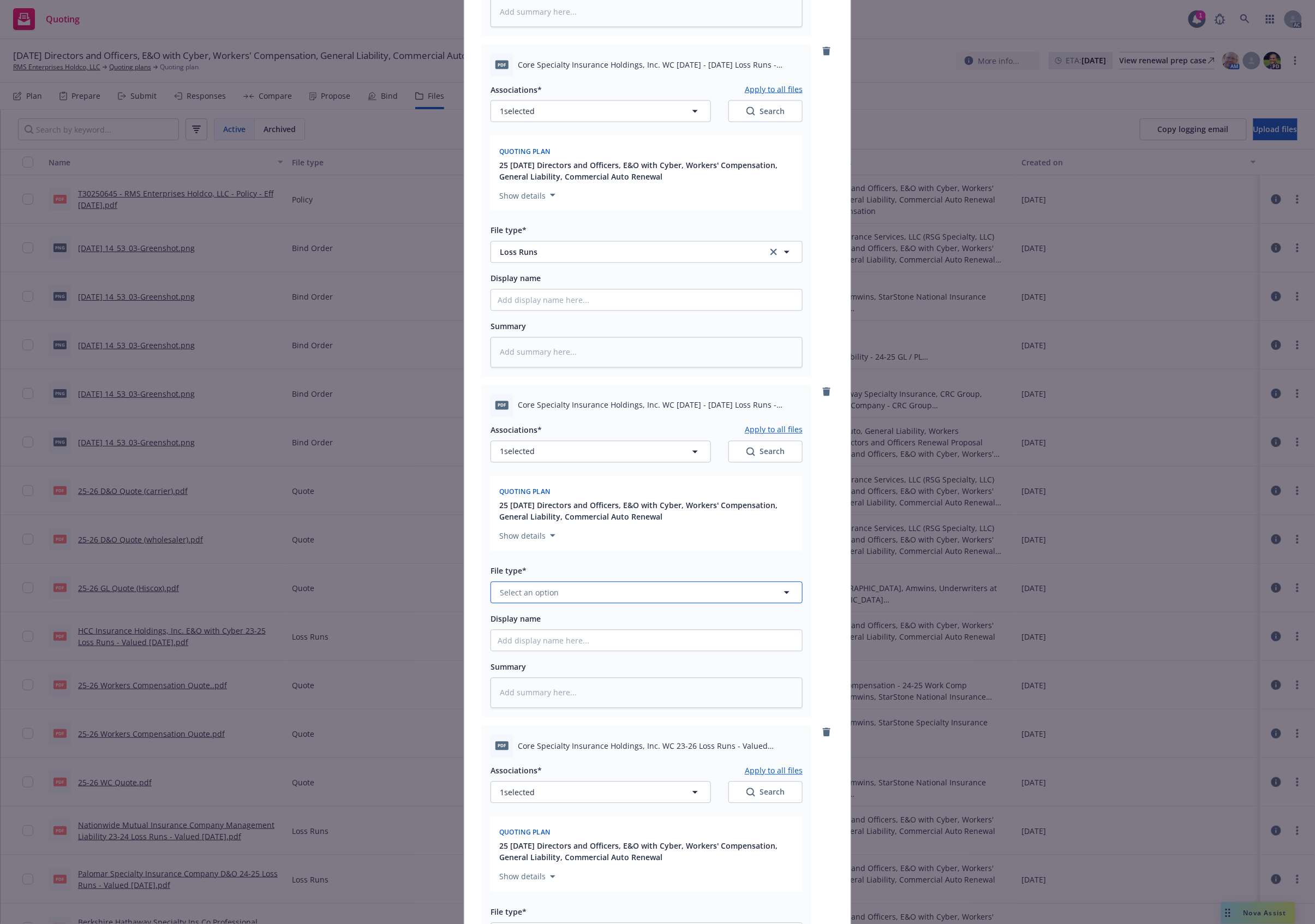
click at [568, 589] on button "Select an option" at bounding box center [647, 593] width 312 height 22
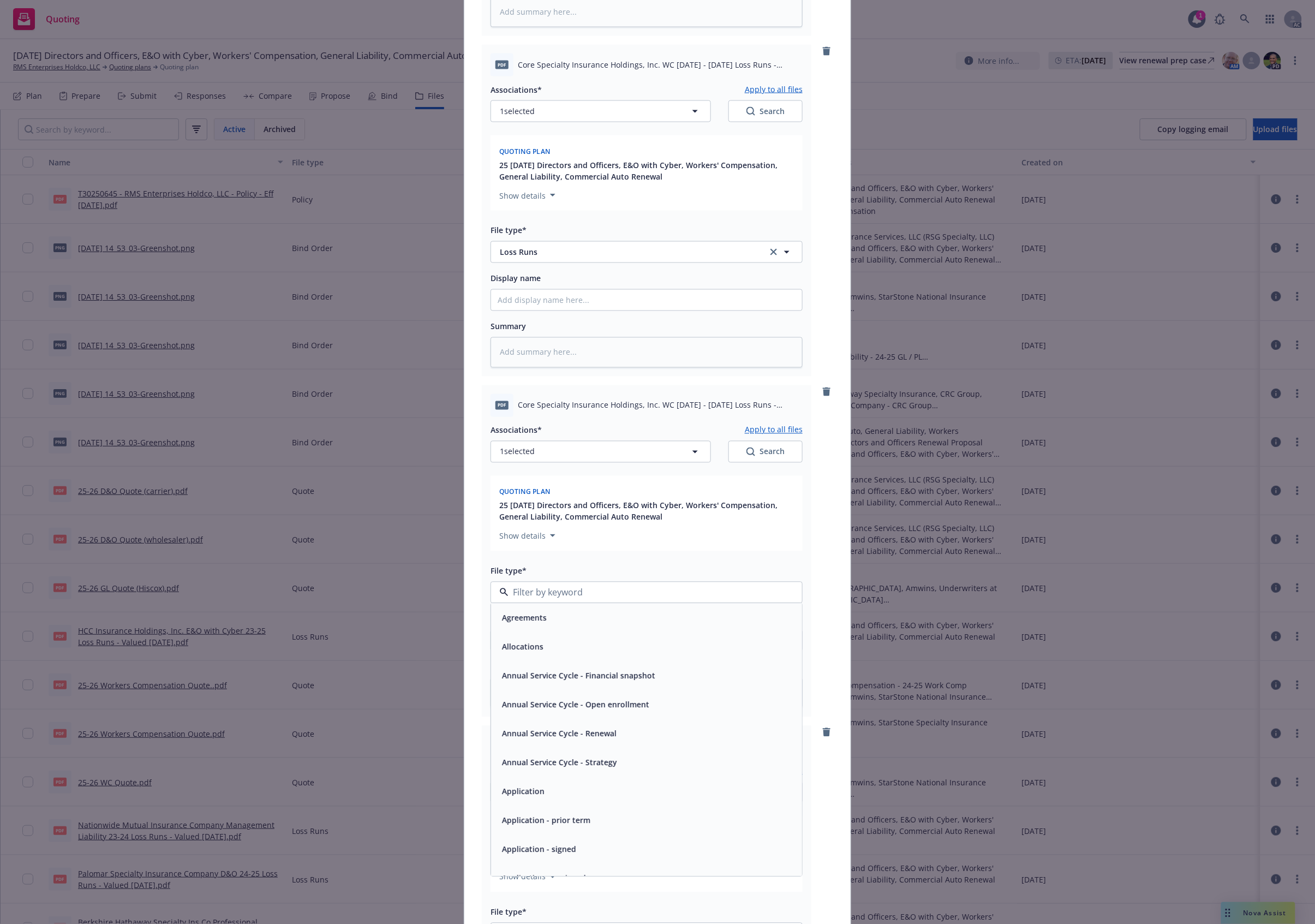
paste input "Loss Runs"
type input "Loss Runs"
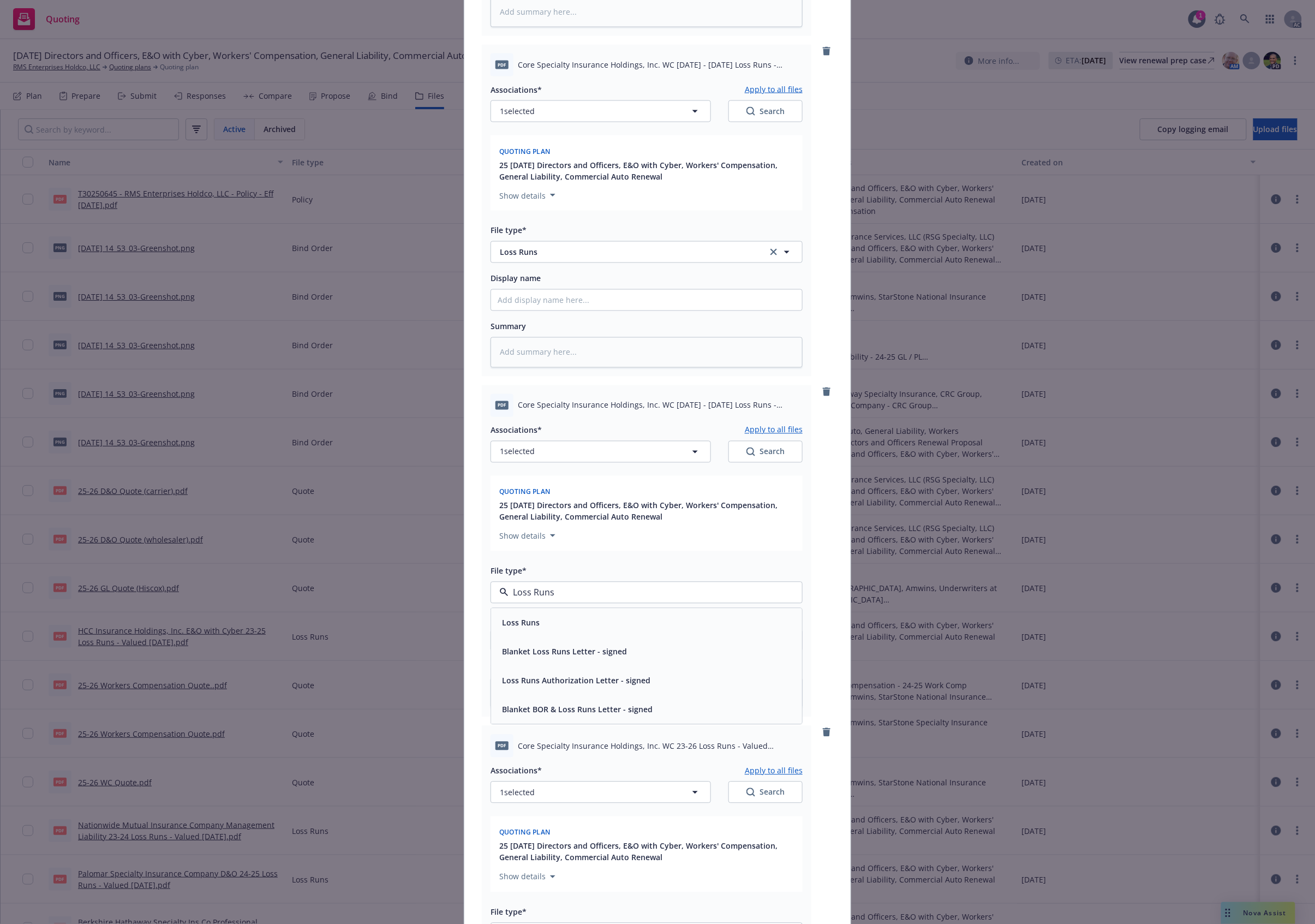
click at [523, 615] on div "Loss Runs" at bounding box center [647, 623] width 311 height 28
type textarea "x"
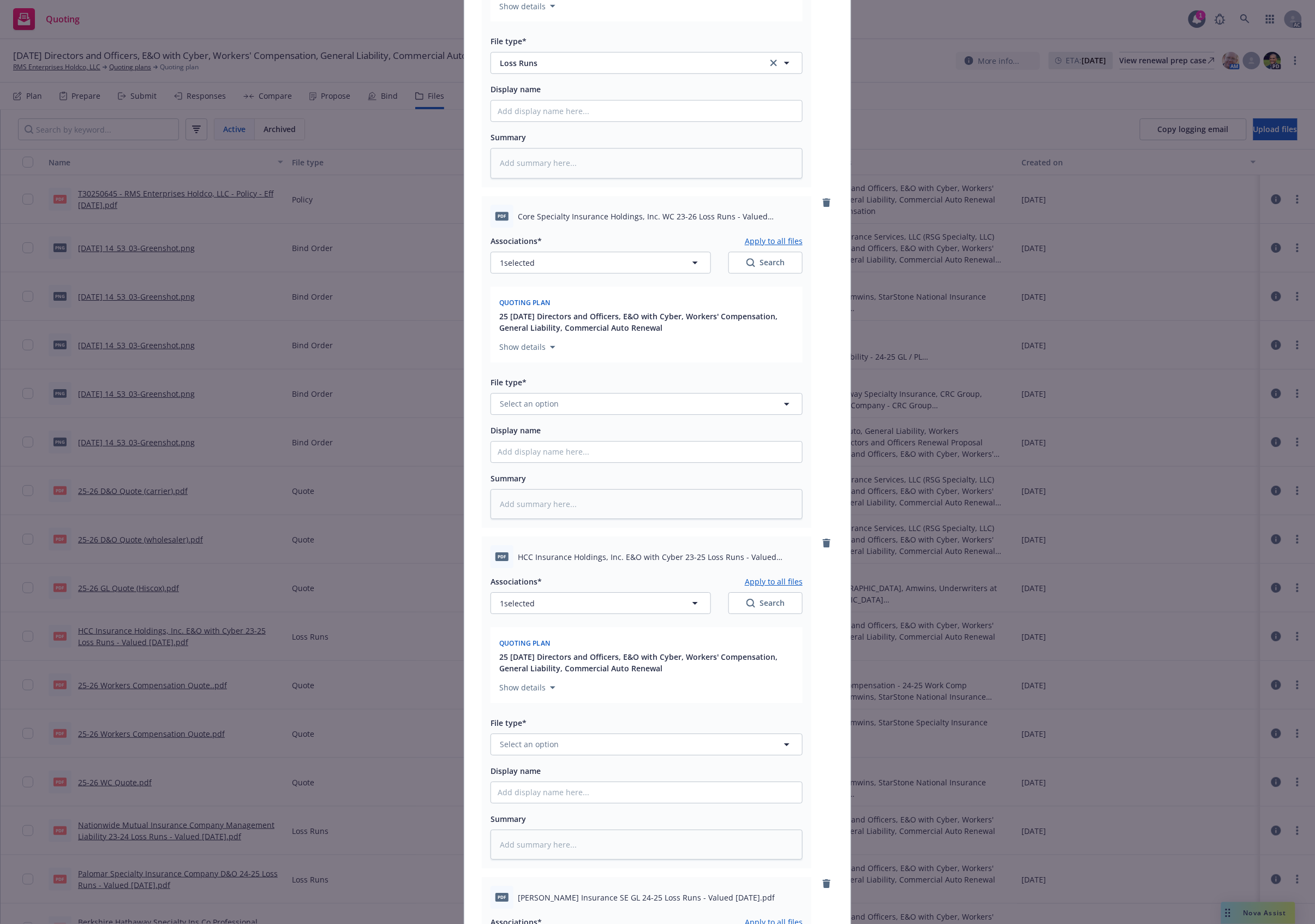
scroll to position [1359, 0]
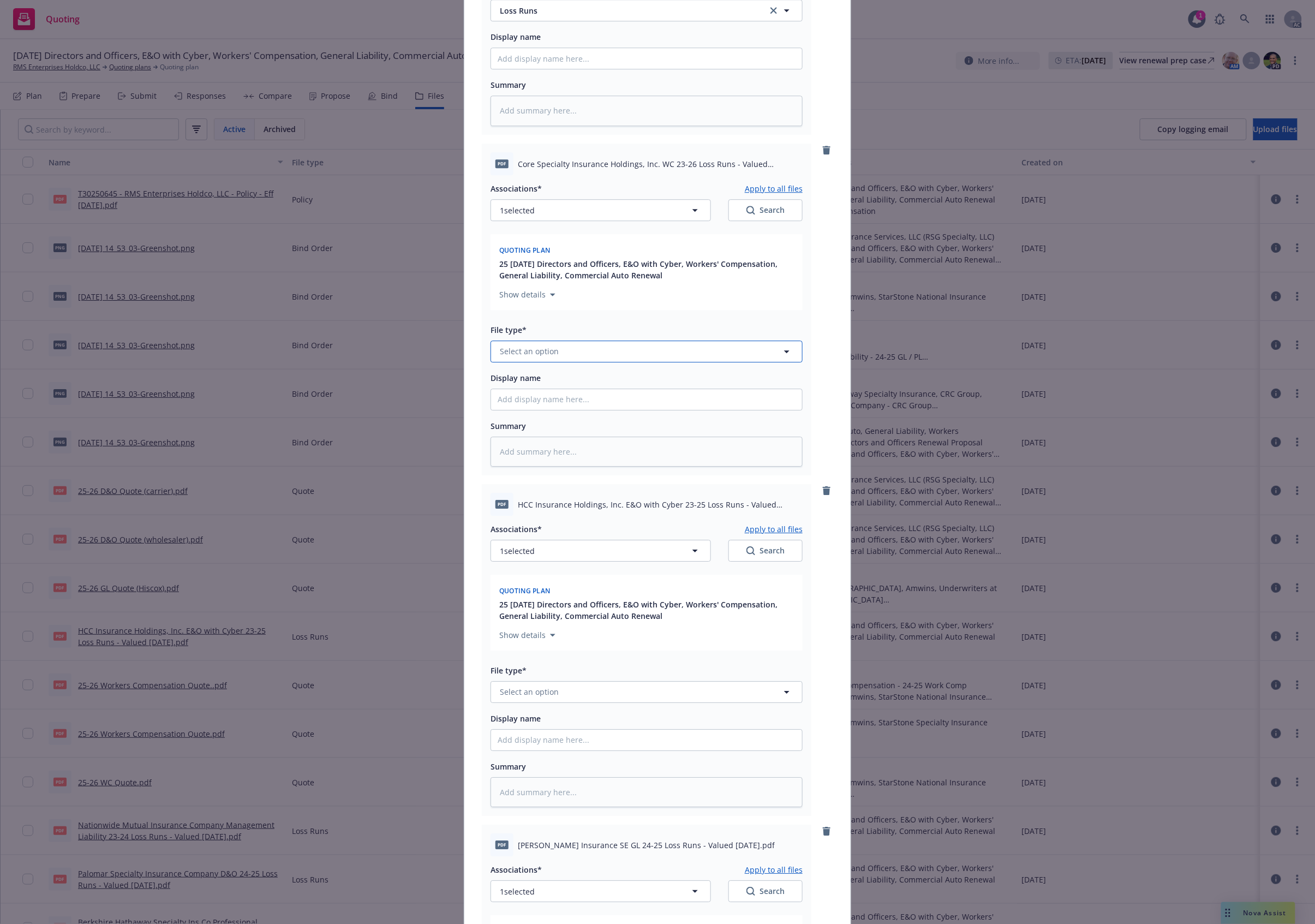
click at [530, 354] on span "Select an option" at bounding box center [530, 351] width 59 height 11
paste input "Loss Runs"
type input "Loss Runs"
click at [515, 393] on div "Loss Runs" at bounding box center [647, 382] width 311 height 28
type textarea "x"
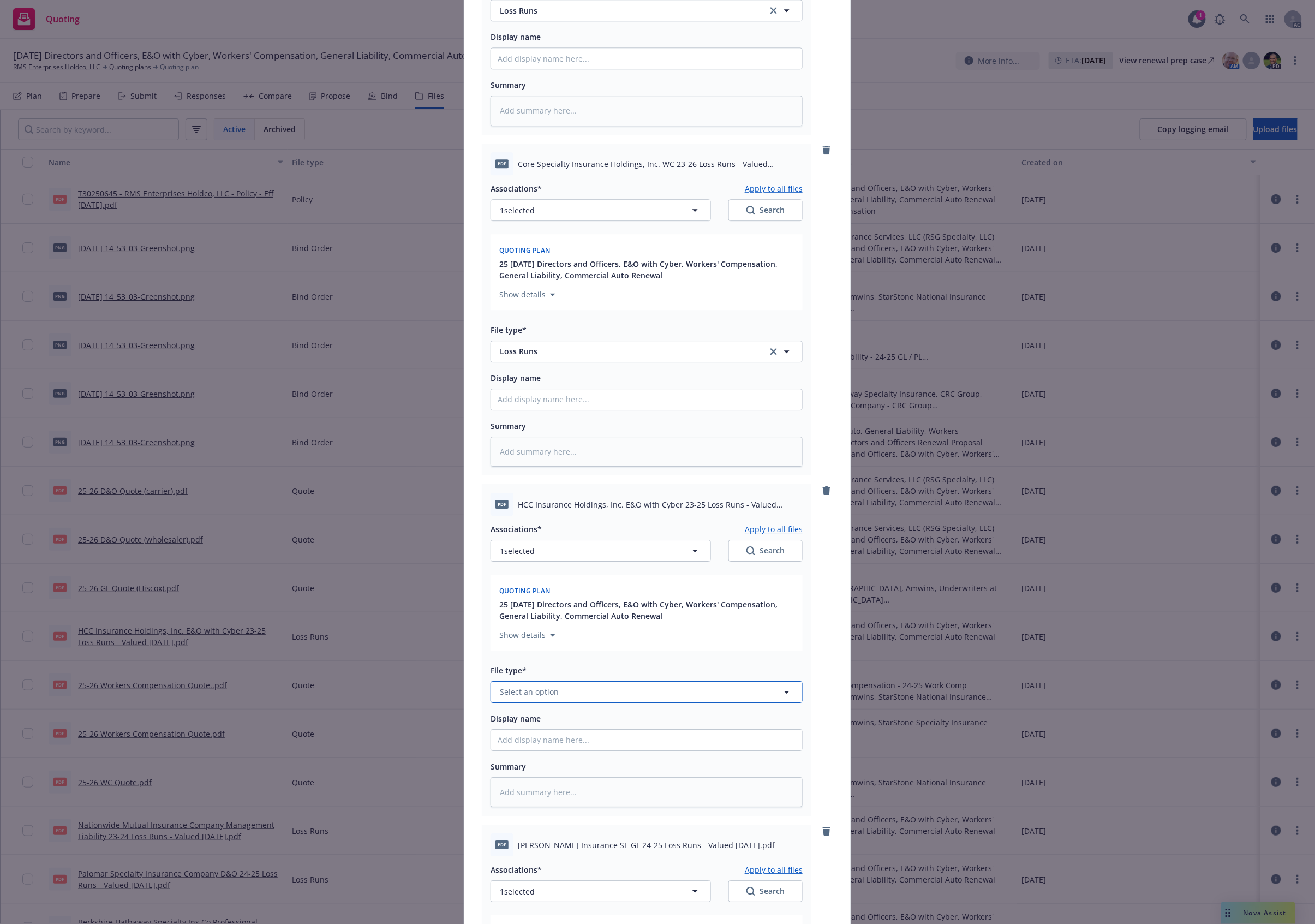
click at [551, 686] on button "Select an option" at bounding box center [647, 691] width 312 height 22
paste input "Loss Runs"
type input "Loss Runs"
click at [564, 575] on div "Loss Runs" at bounding box center [647, 575] width 298 height 16
type textarea "x"
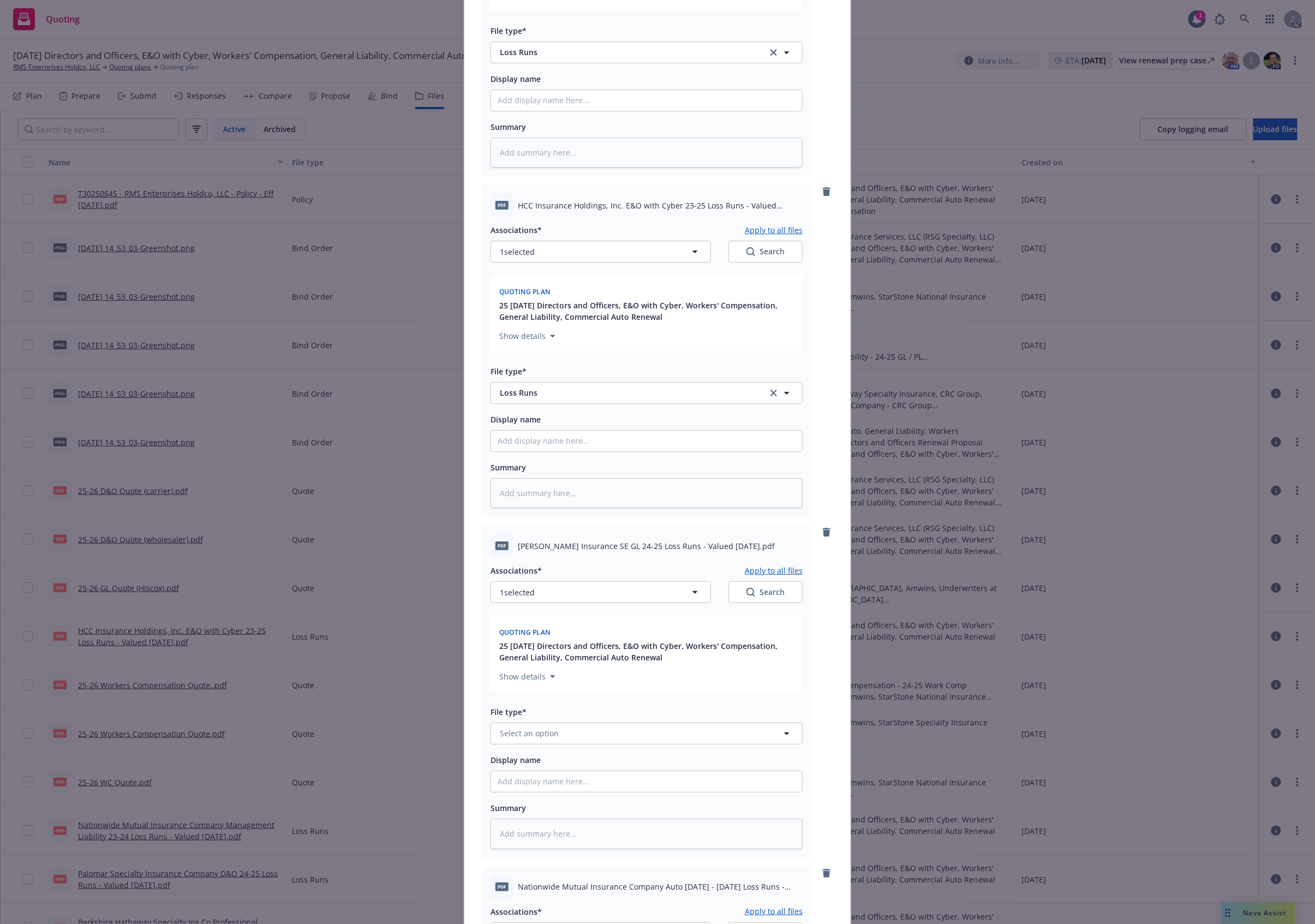
scroll to position [1941, 0]
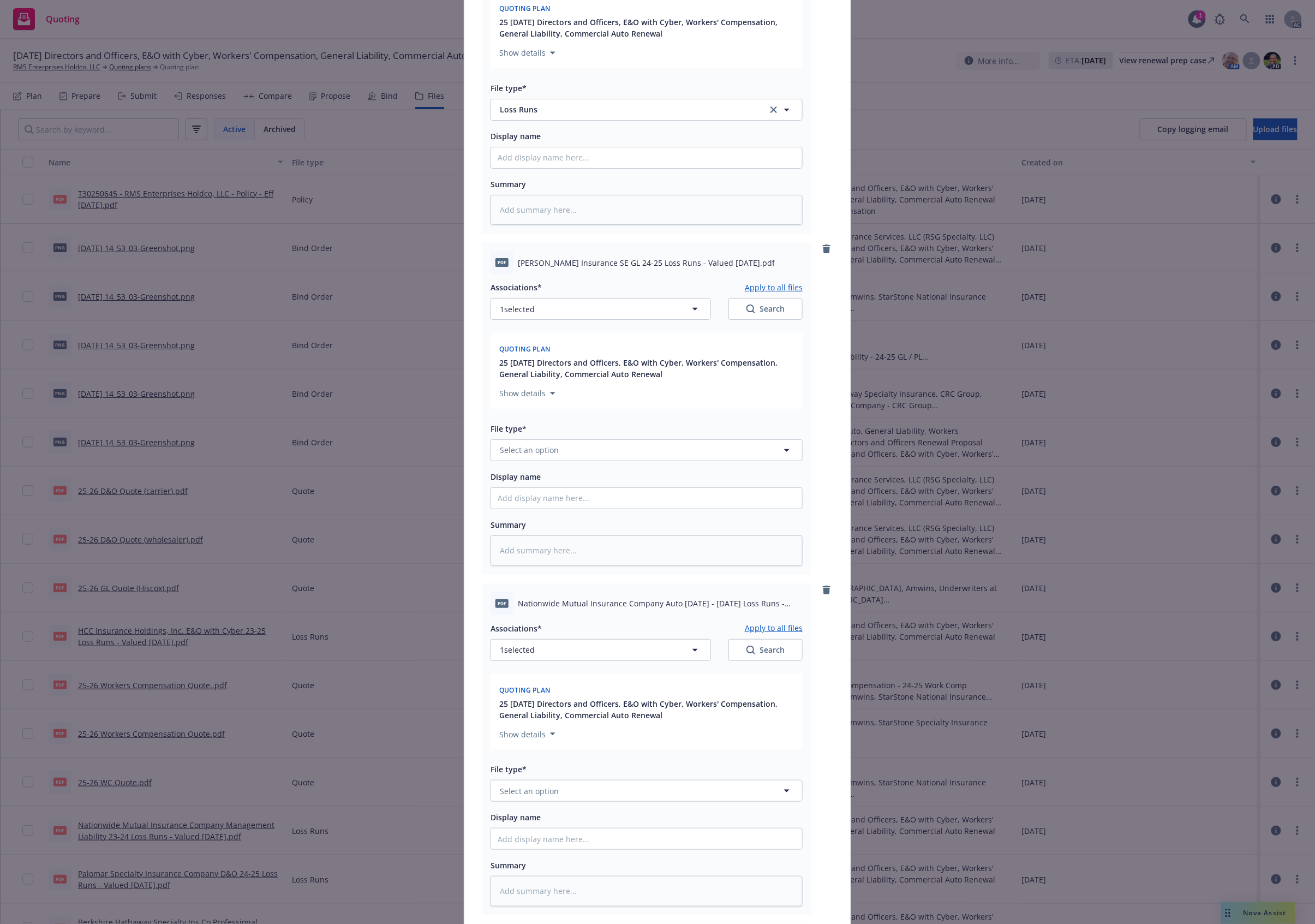
click at [551, 465] on div "Associations* Apply to all files 1 selected Search Quoting plan 25 [DATE] Direc…" at bounding box center [647, 420] width 312 height 292
click at [557, 455] on button "Select an option" at bounding box center [647, 450] width 312 height 22
paste input "Loss Runs"
type input "Loss Runs"
click at [547, 489] on div "Loss Runs" at bounding box center [647, 481] width 298 height 16
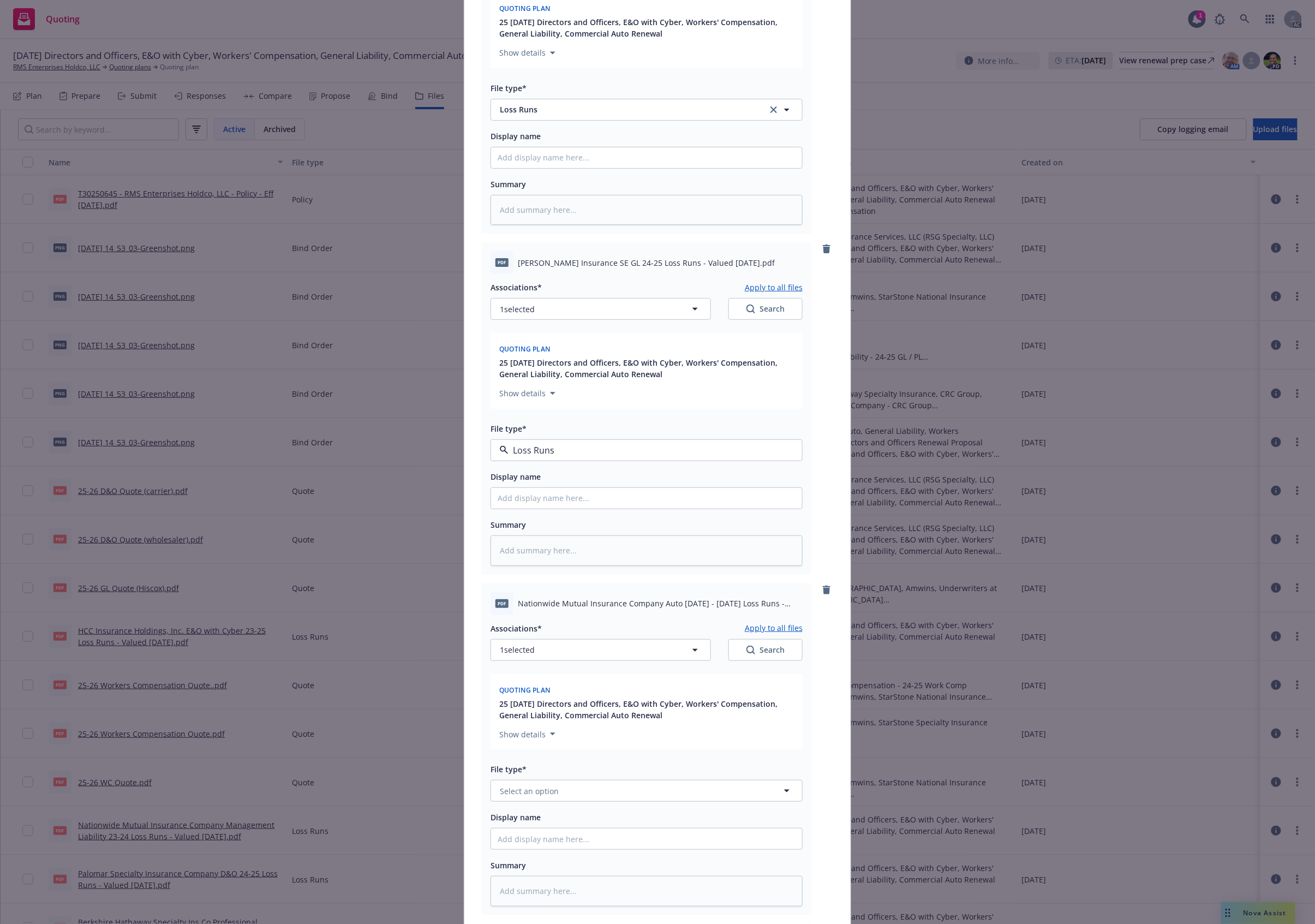
type textarea "x"
click at [540, 815] on div "Display name" at bounding box center [647, 818] width 312 height 13
click at [544, 797] on span "Select an option" at bounding box center [530, 791] width 59 height 11
paste input "Loss Runs"
type input "Loss Runs"
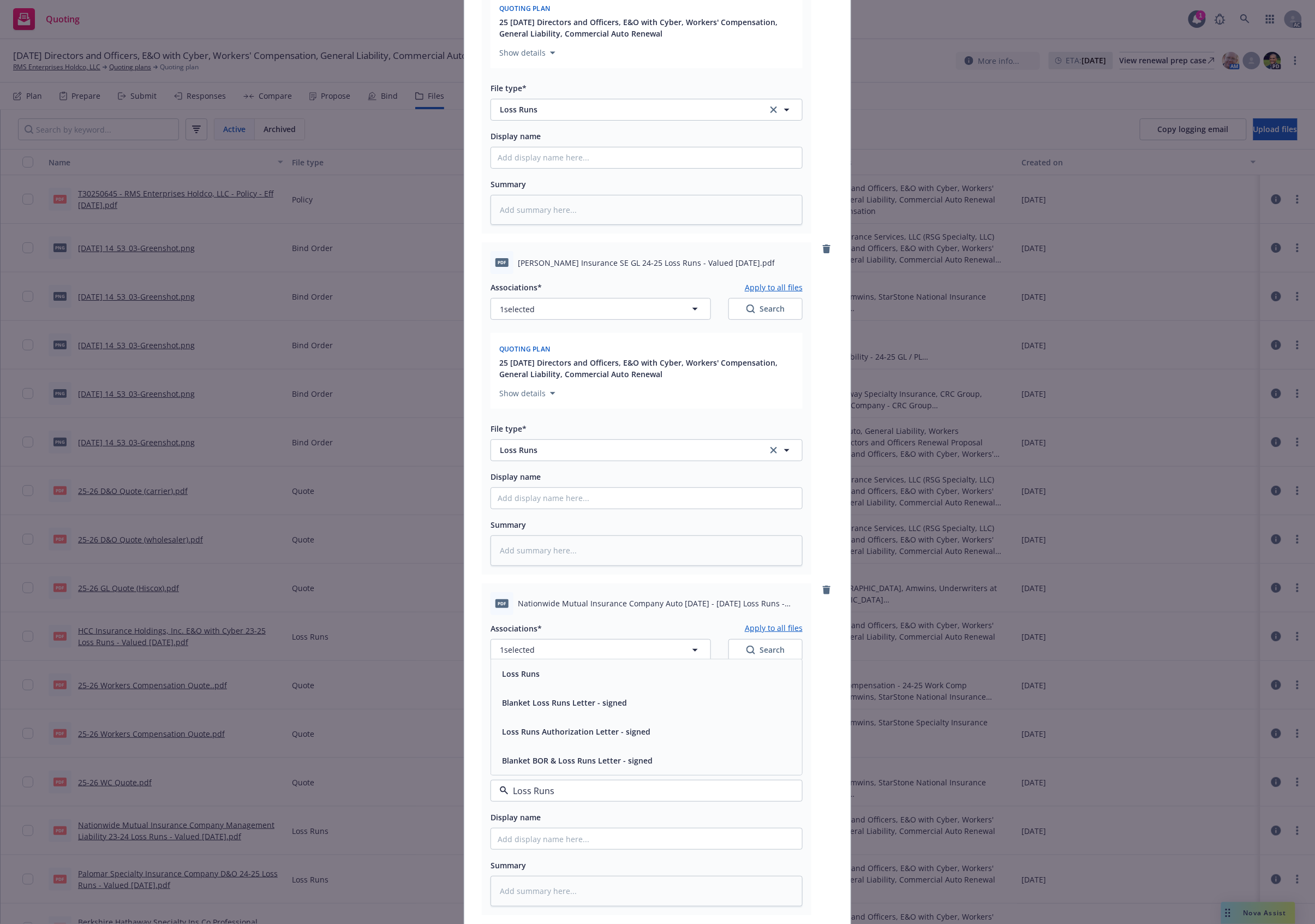
click at [552, 669] on div "Loss Runs" at bounding box center [647, 673] width 298 height 16
type textarea "x"
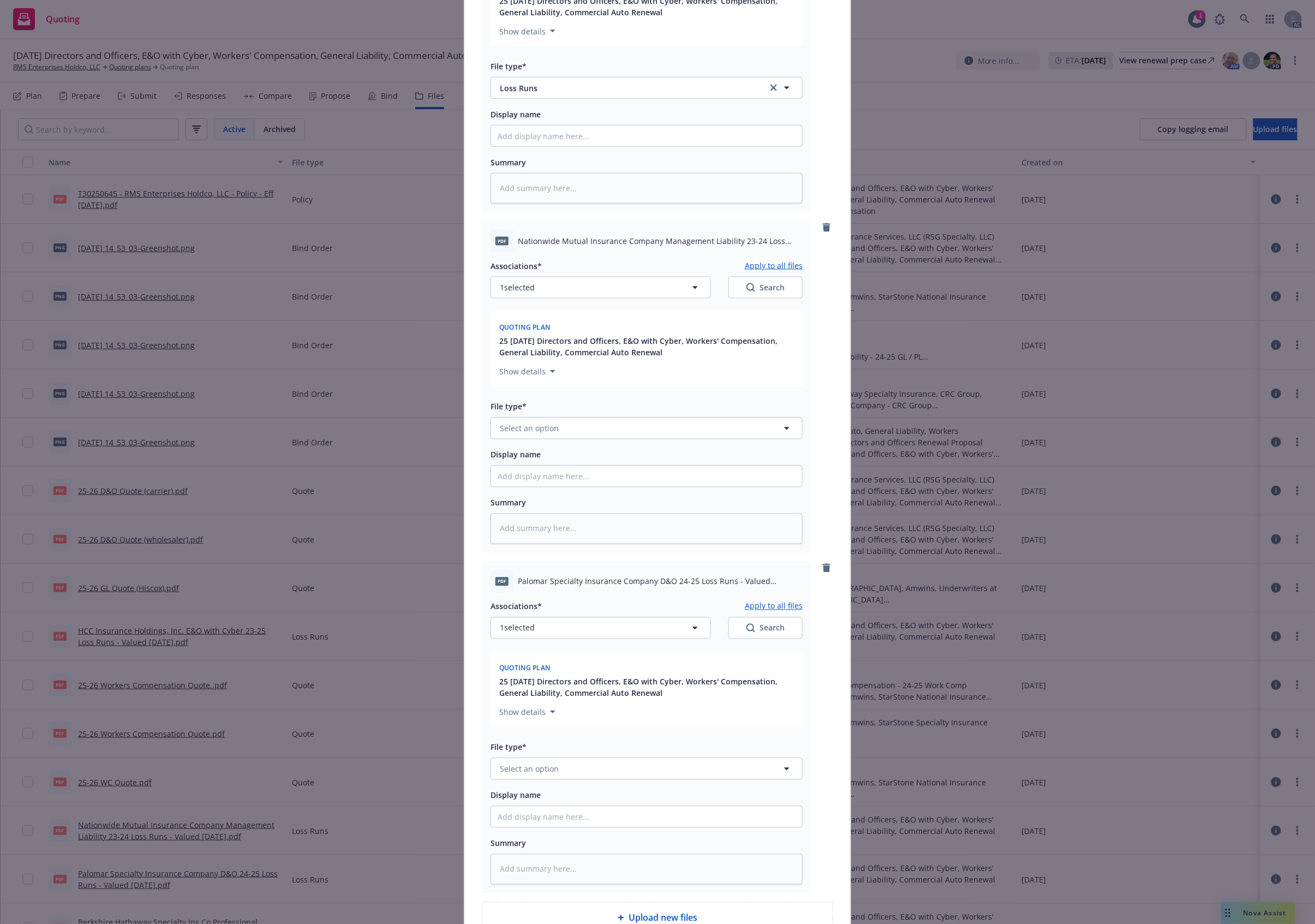
scroll to position [2717, 0]
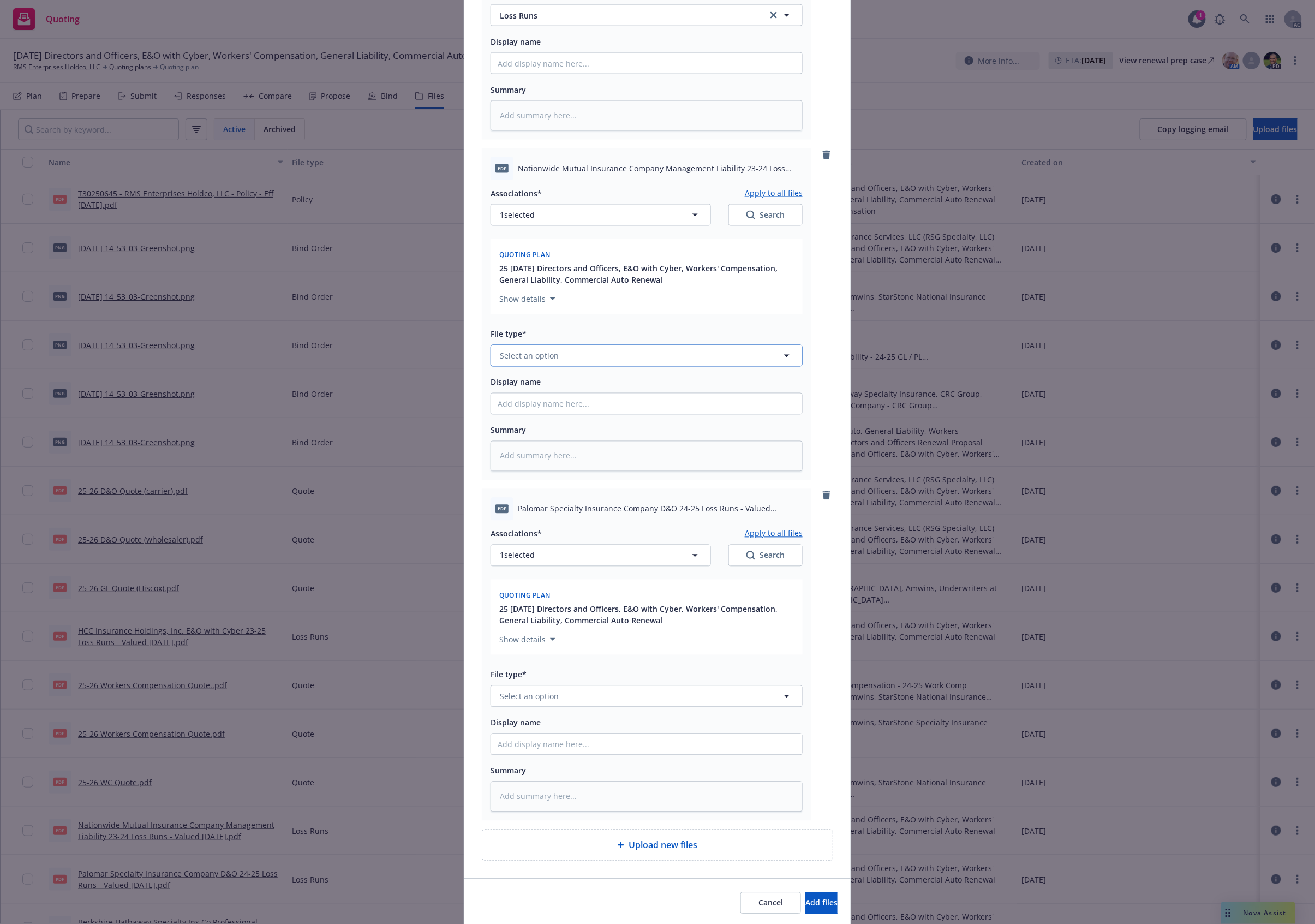
click at [549, 349] on button "Select an option" at bounding box center [647, 355] width 312 height 22
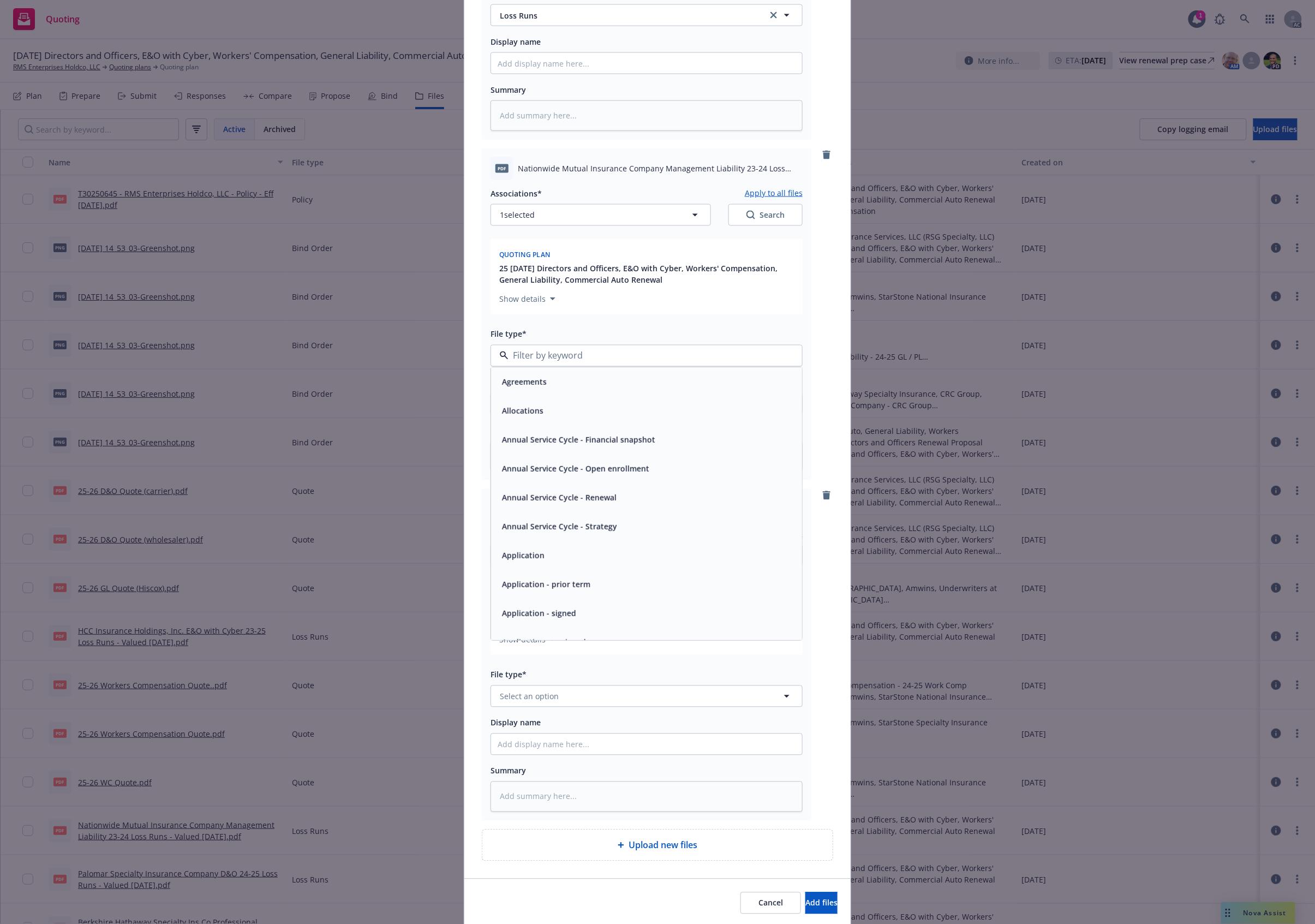
paste input "Loss Runs"
type input "Loss Runs"
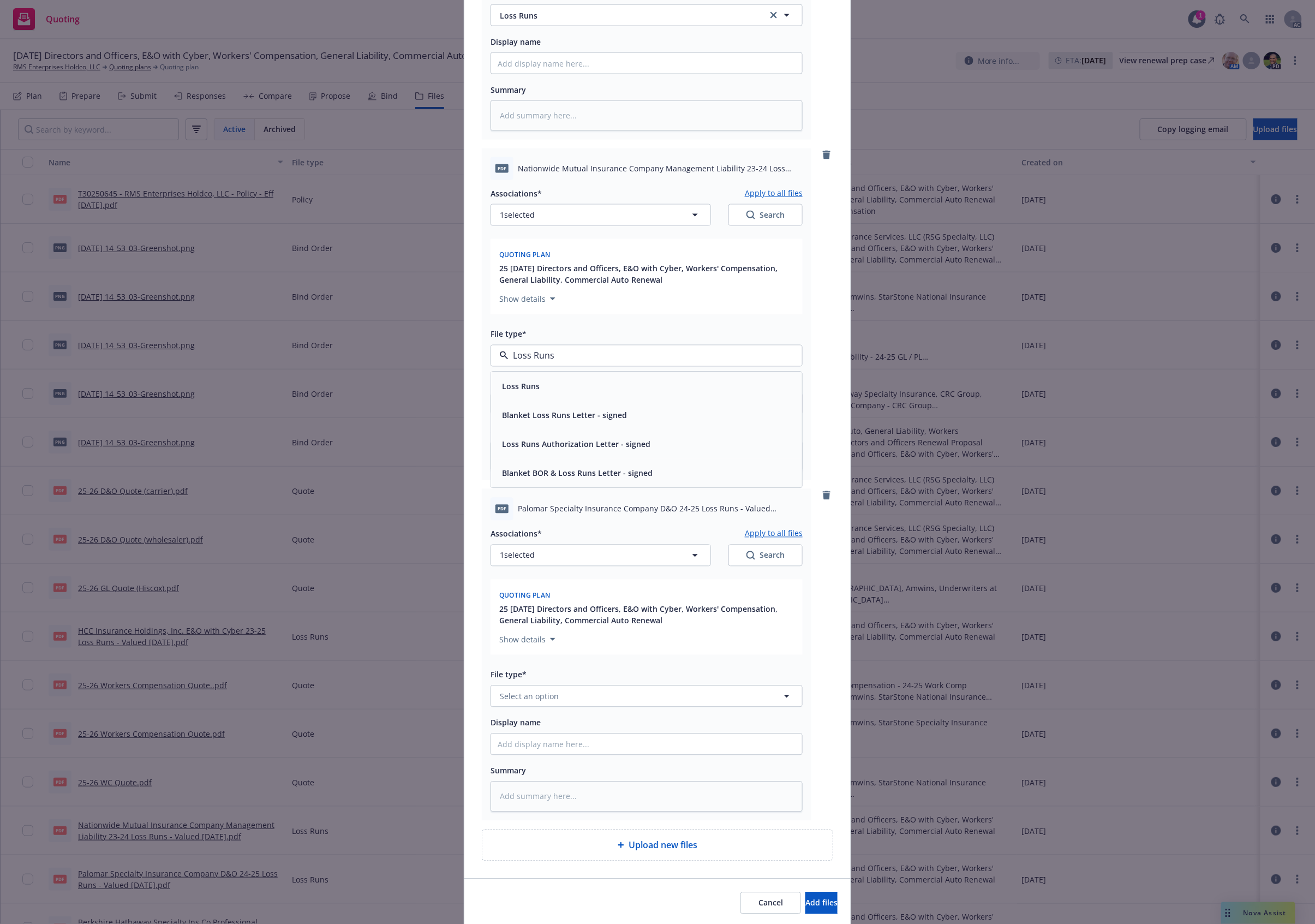
click at [504, 385] on span "Loss Runs" at bounding box center [521, 387] width 38 height 11
type textarea "x"
click at [524, 707] on button "Select an option" at bounding box center [647, 696] width 312 height 22
paste input "Loss Runs"
type input "Loss Runs"
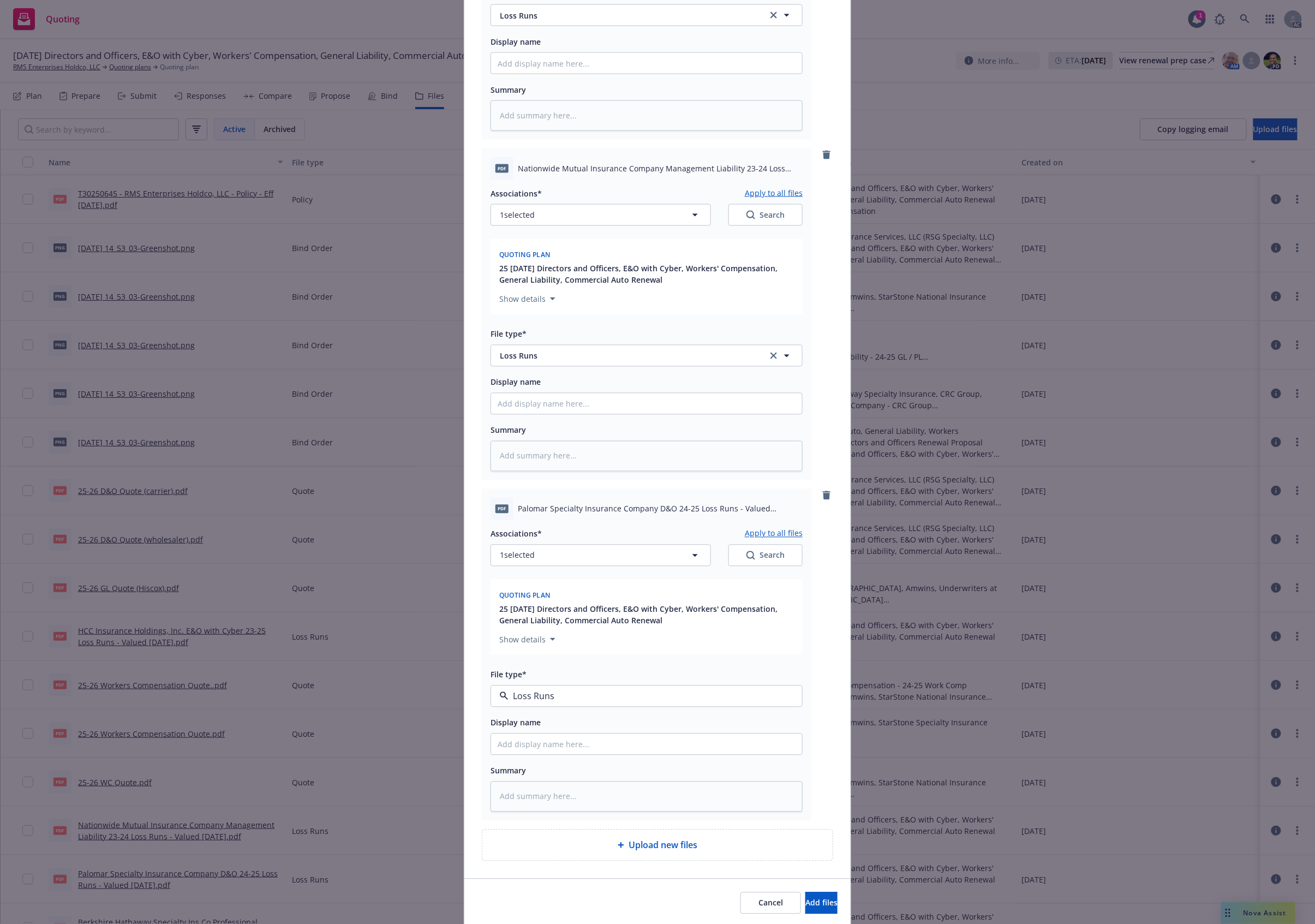
click at [536, 594] on div "Loss Runs" at bounding box center [647, 579] width 311 height 28
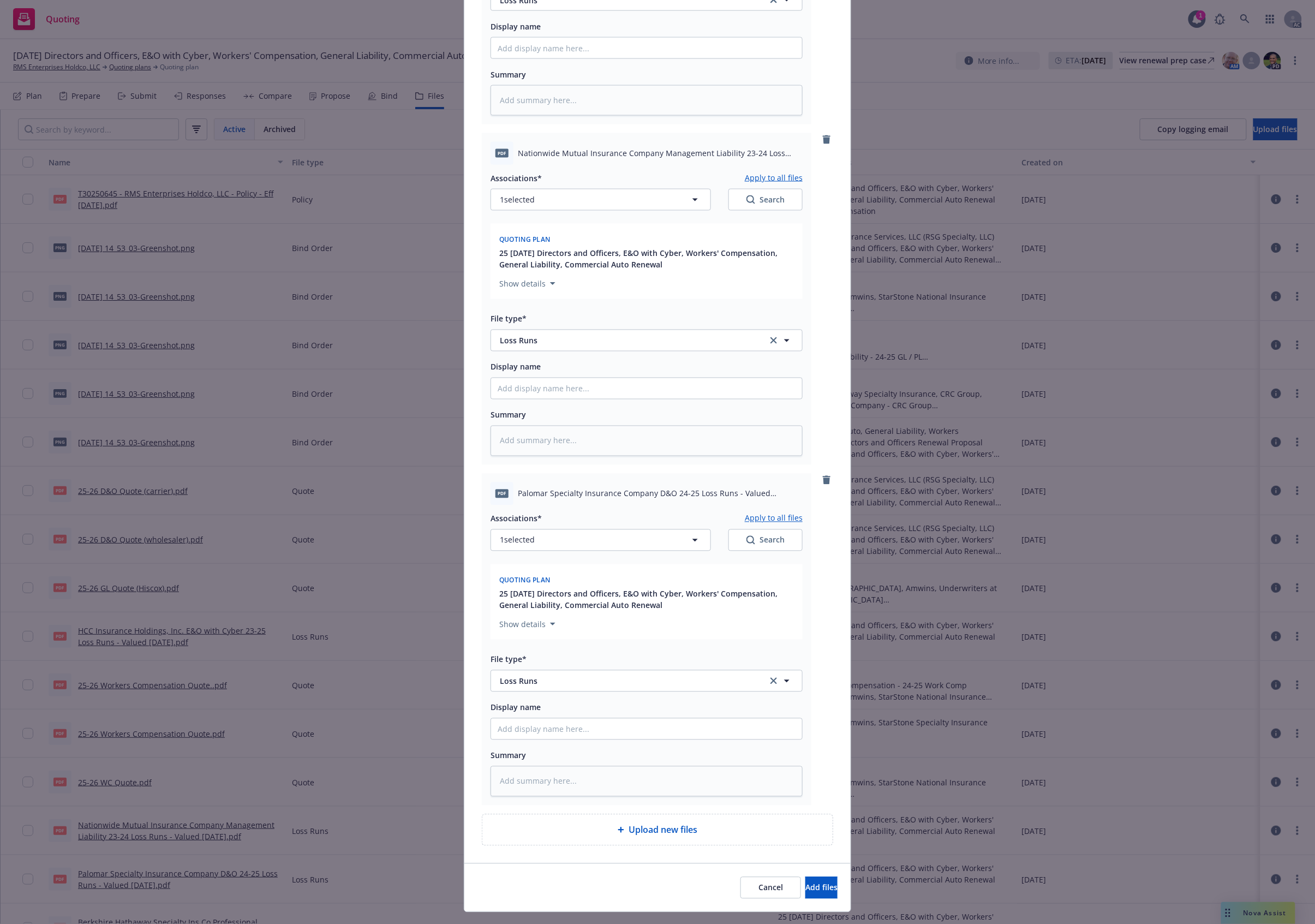
scroll to position [2761, 0]
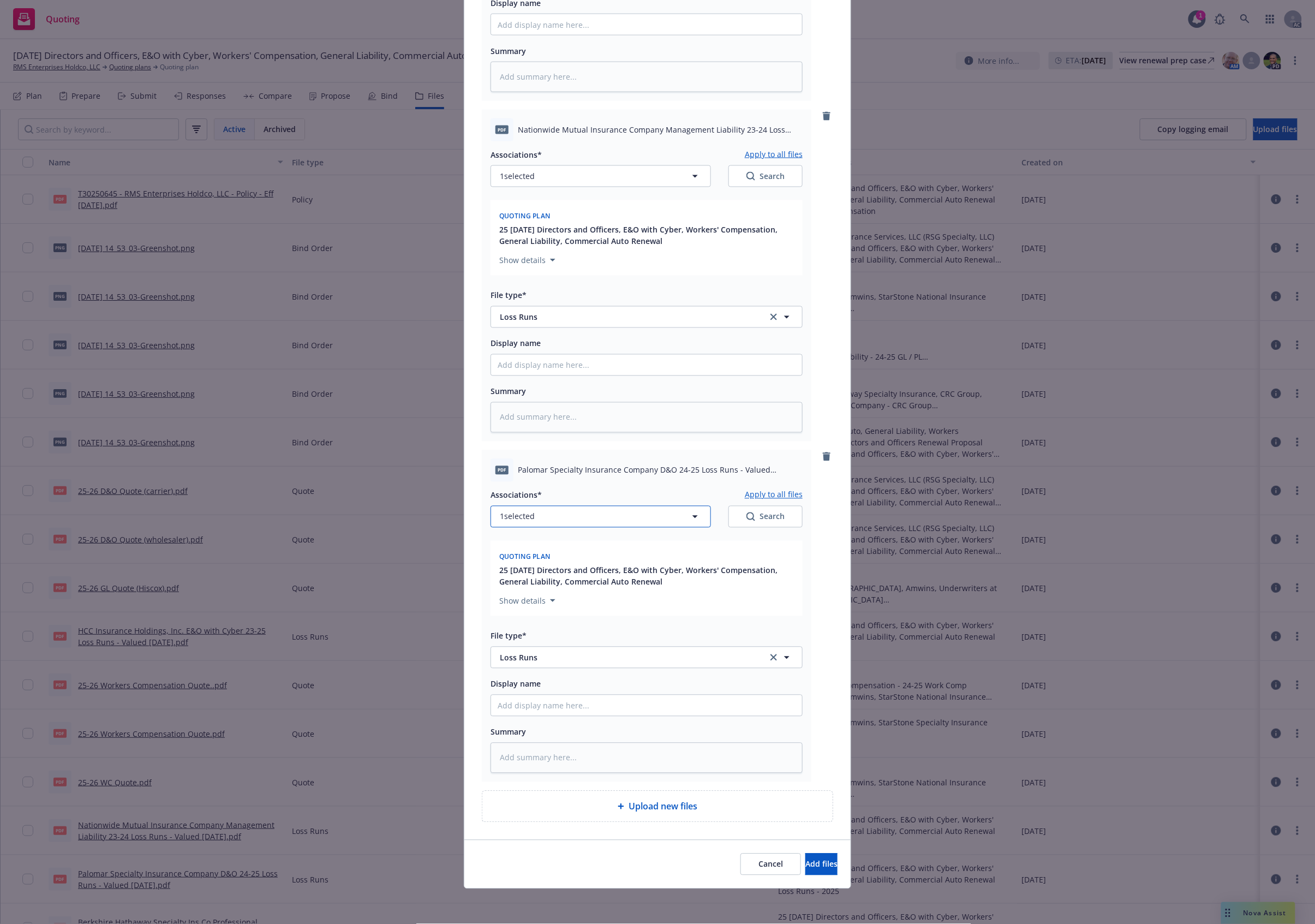
click at [646, 519] on button "1 selected" at bounding box center [601, 517] width 220 height 22
type textarea "x"
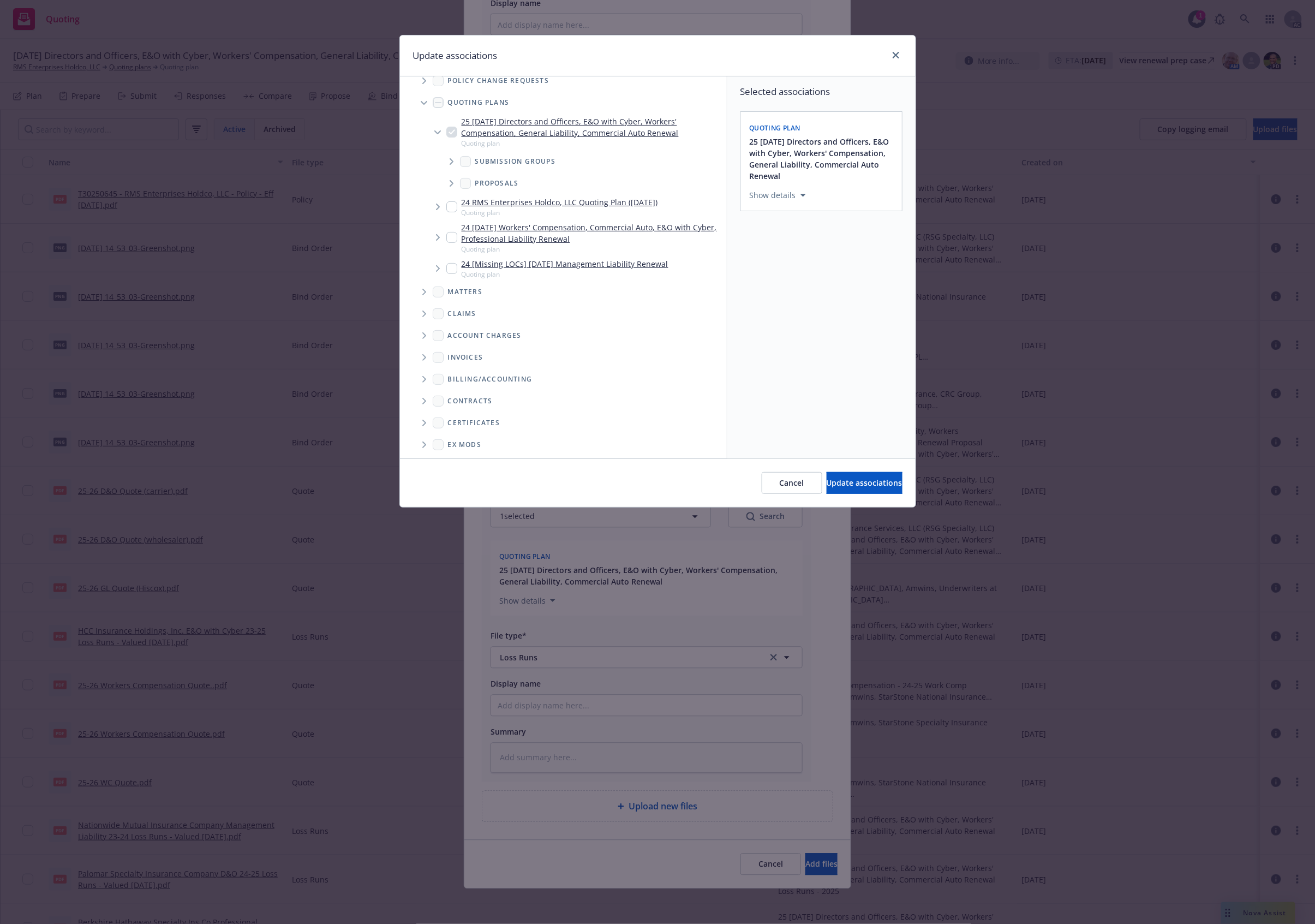
scroll to position [104, 0]
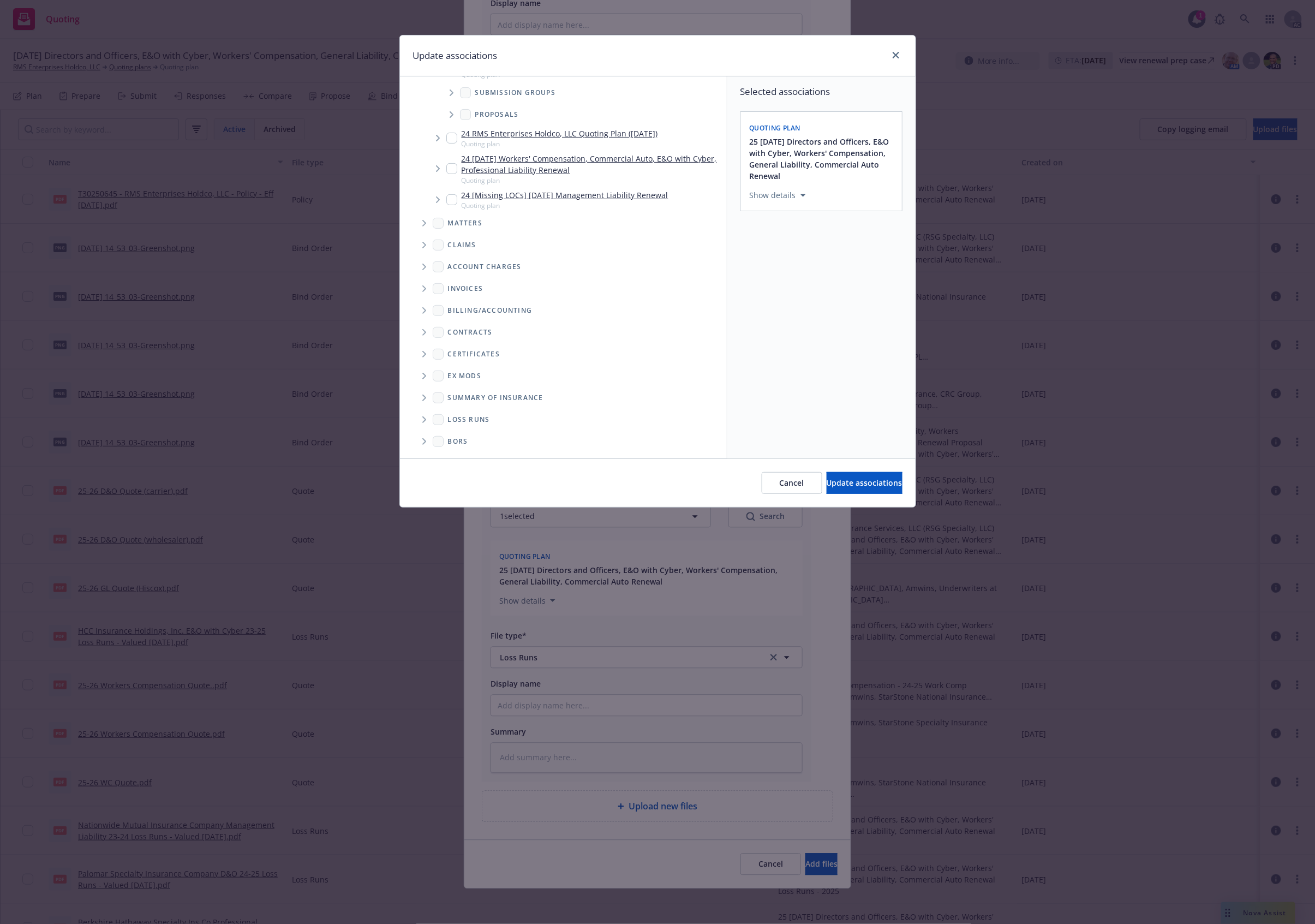
click at [418, 424] on span "Folder Tree Example" at bounding box center [423, 420] width 17 height 17
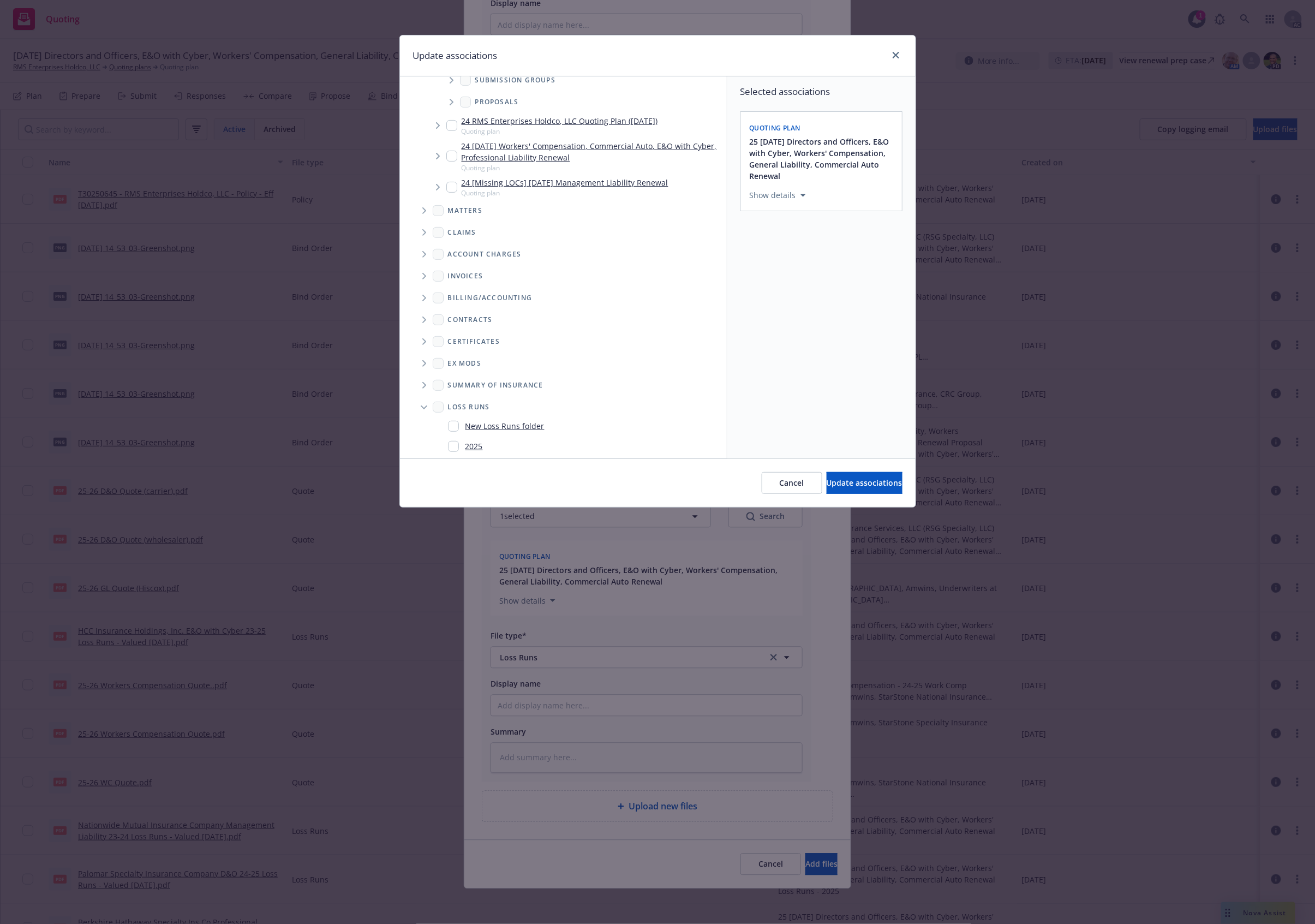
scroll to position [144, 0]
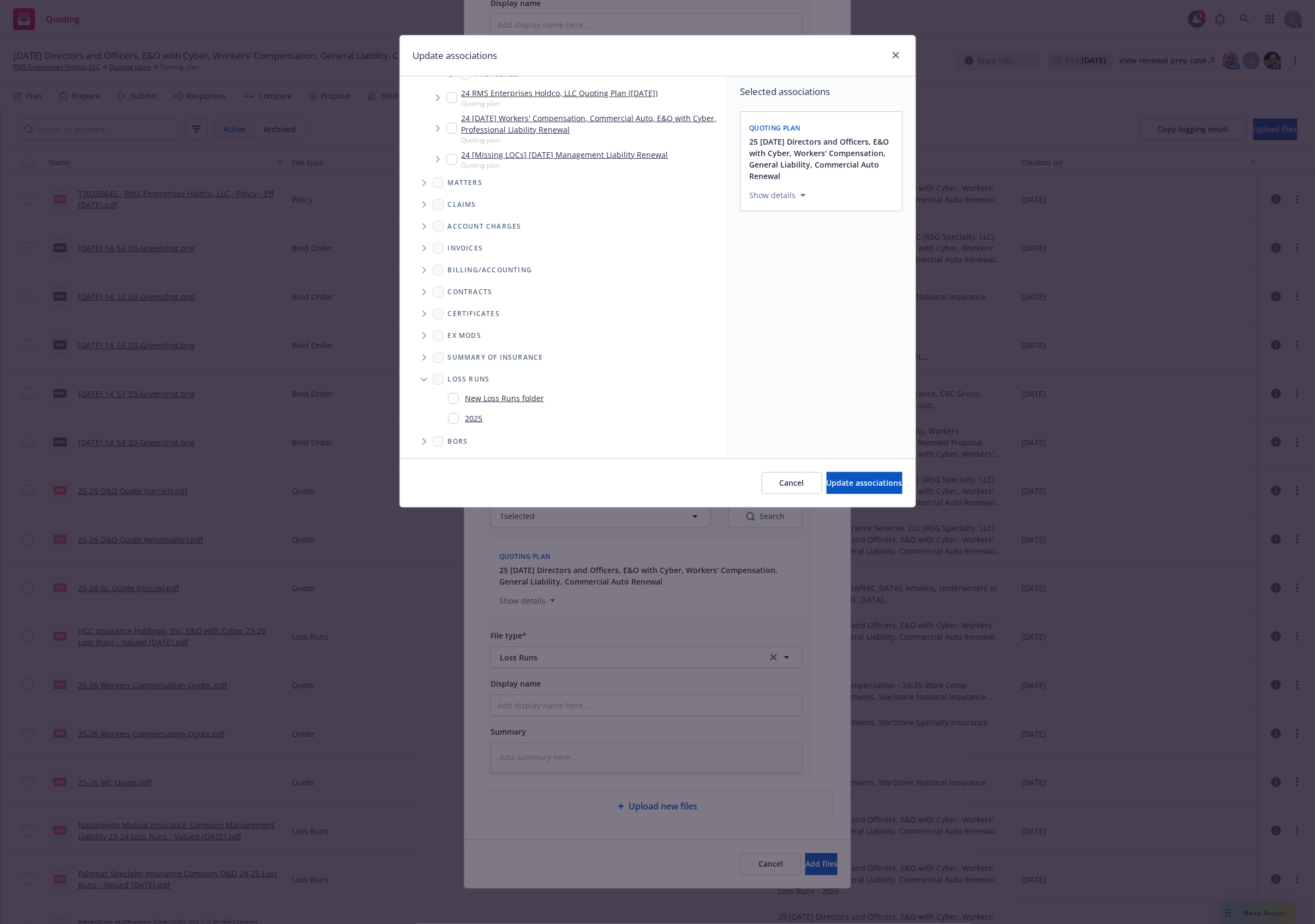
drag, startPoint x: 449, startPoint y: 416, endPoint x: 466, endPoint y: 421, distance: 17.7
click at [450, 416] on input "Folder Tree Example" at bounding box center [453, 418] width 10 height 10
checkbox input "true"
drag, startPoint x: 798, startPoint y: 491, endPoint x: 836, endPoint y: 488, distance: 38.1
click at [836, 488] on div "Cancel Update associations" at bounding box center [833, 482] width 141 height 22
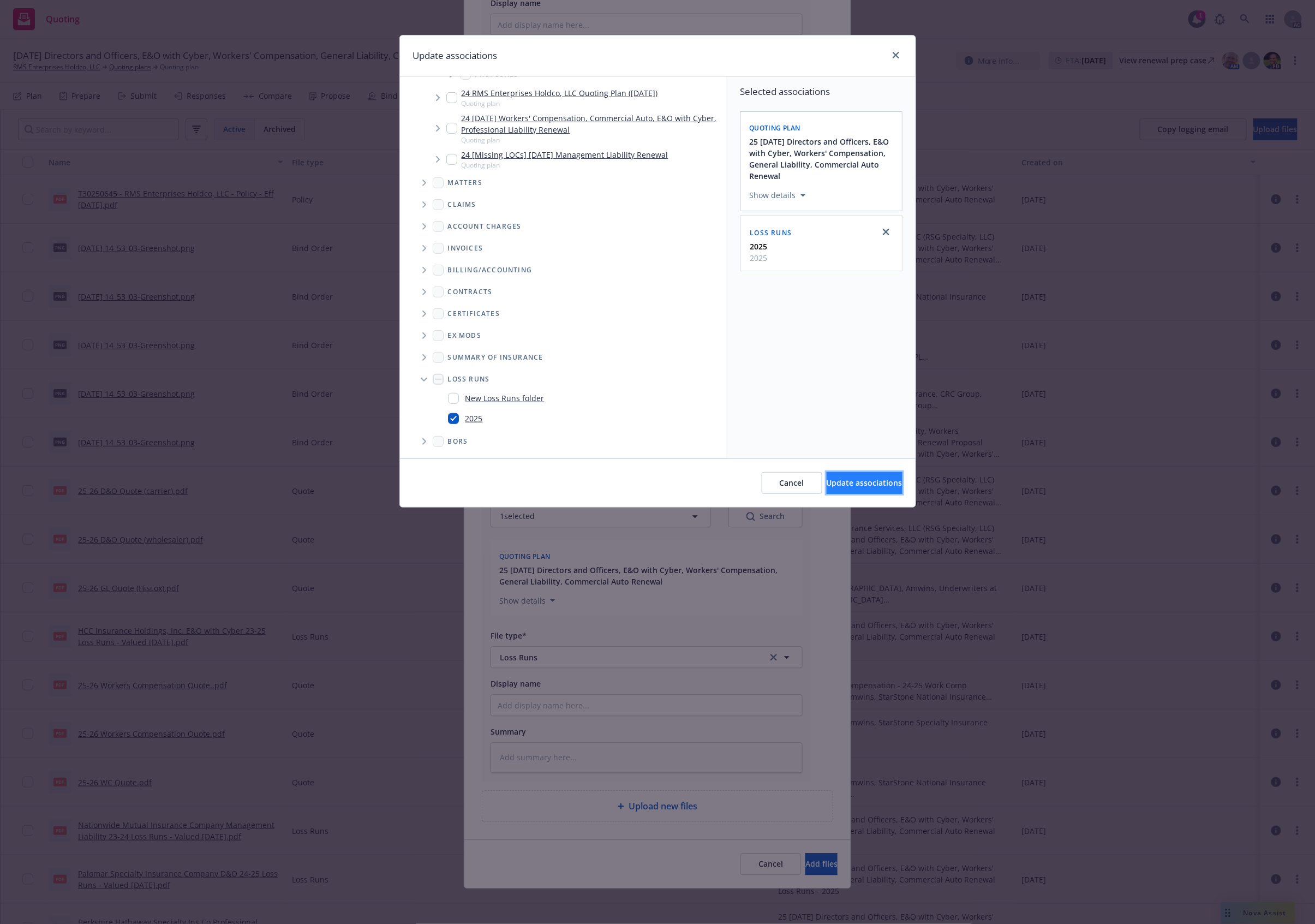
click at [837, 487] on span "Update associations" at bounding box center [865, 482] width 76 height 10
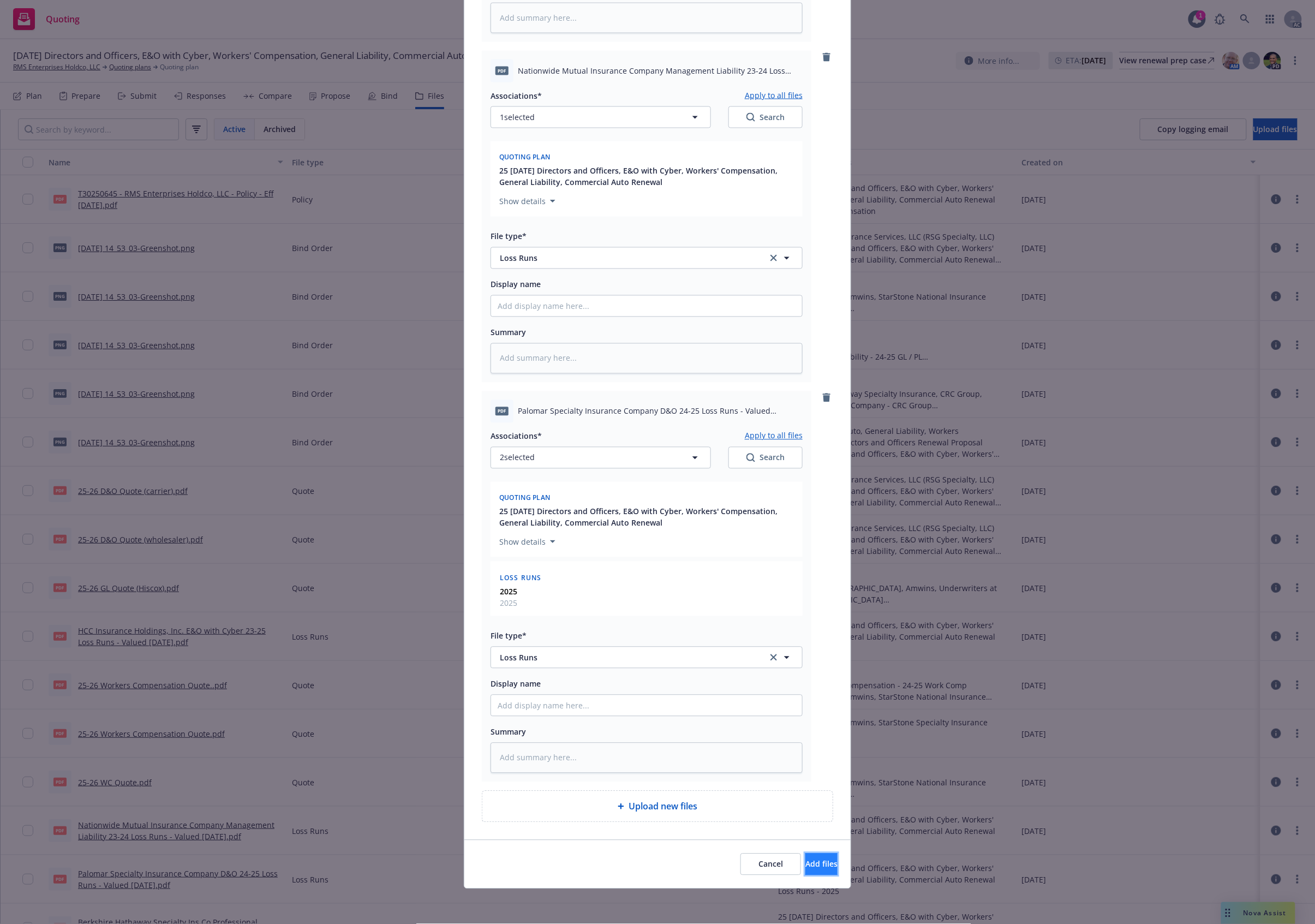
click at [806, 867] on button "Add files" at bounding box center [822, 864] width 32 height 22
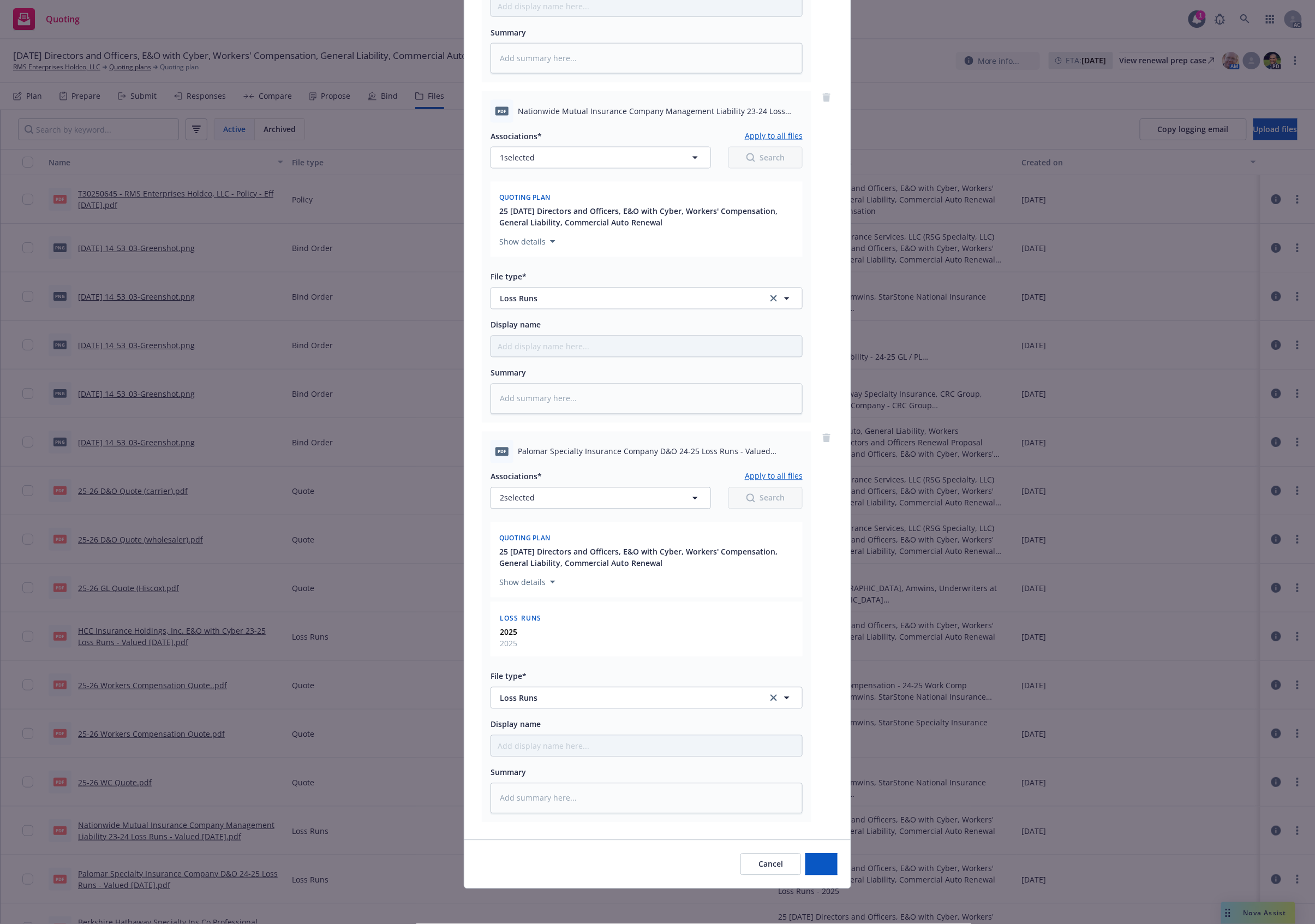
type textarea "x"
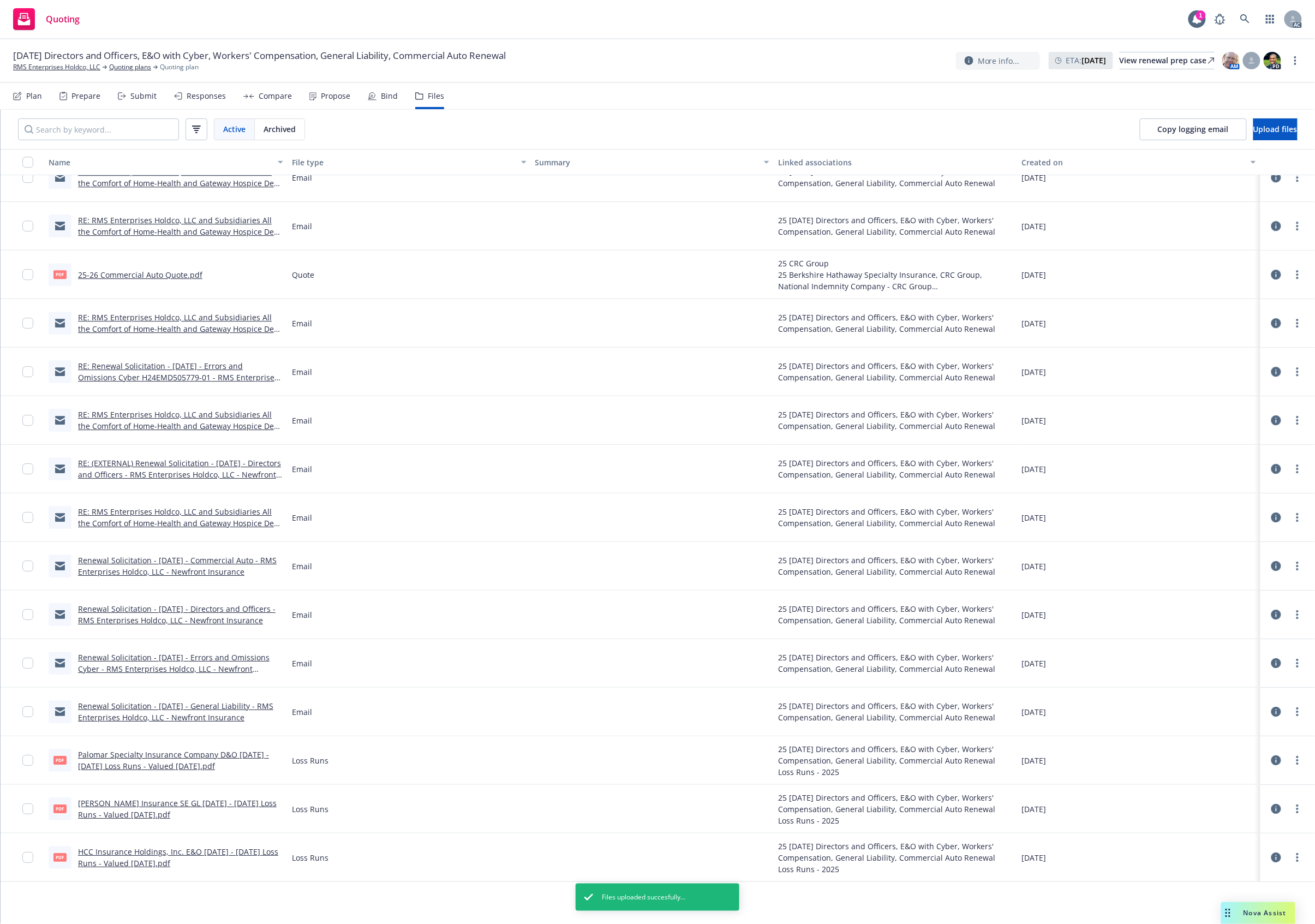
scroll to position [0, 0]
